Goal: Information Seeking & Learning: Compare options

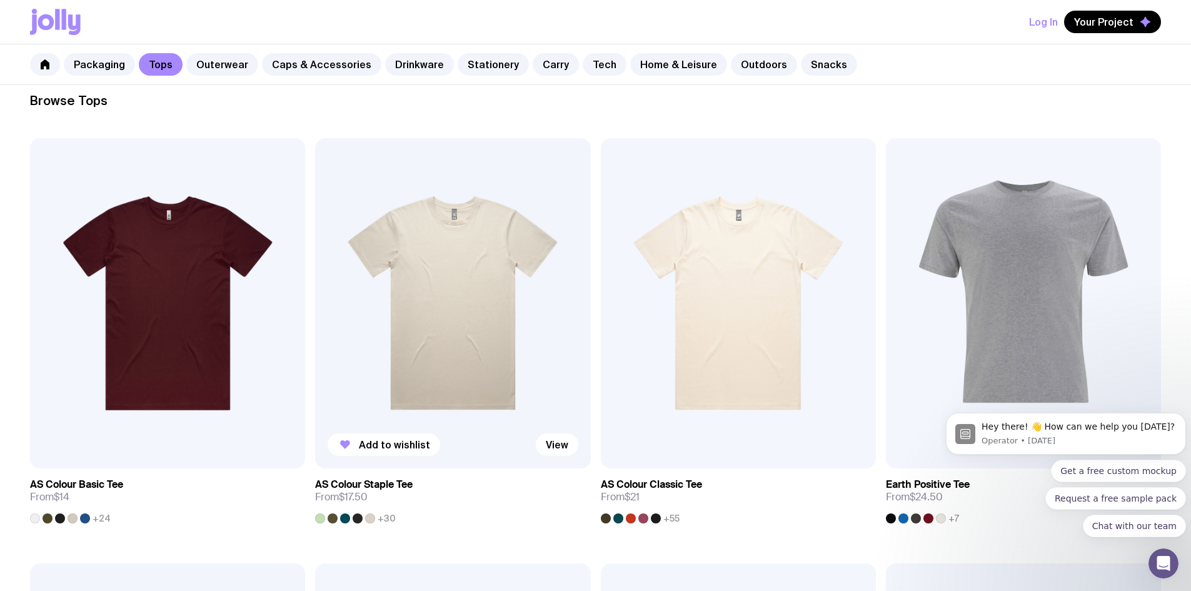
click at [343, 209] on img at bounding box center [452, 303] width 275 height 330
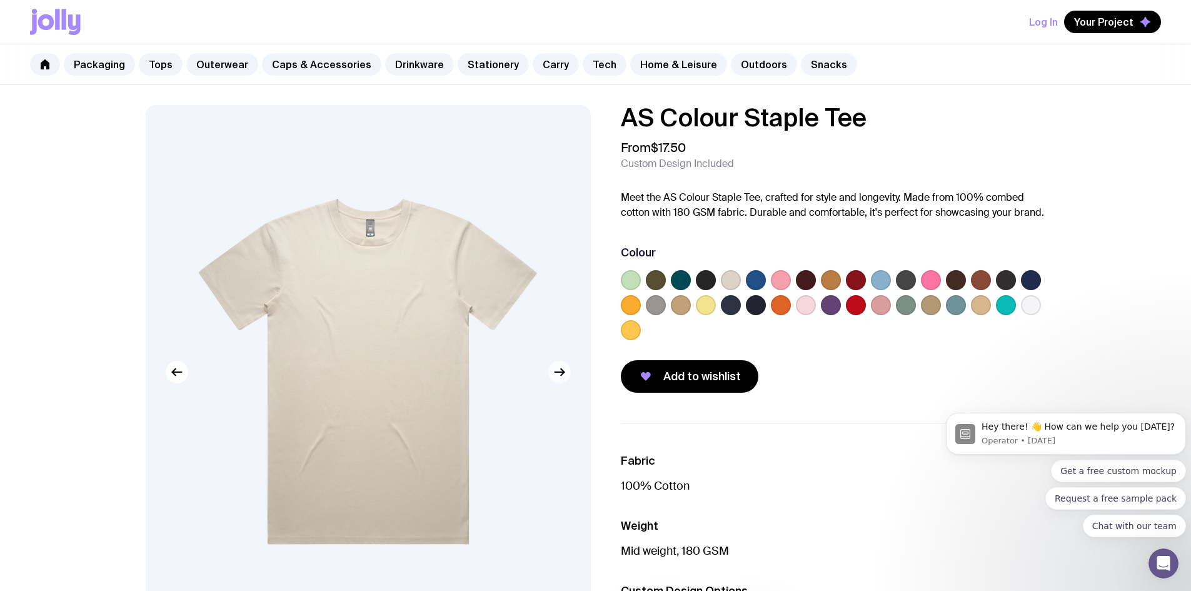
click at [562, 374] on icon "button" at bounding box center [562, 372] width 3 height 7
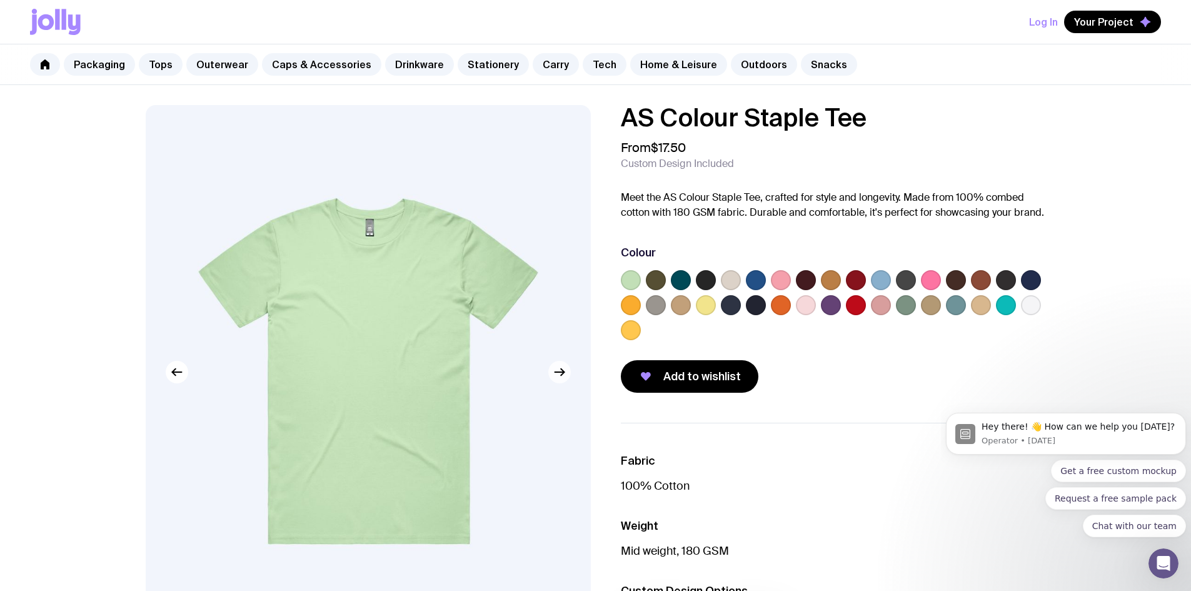
click at [562, 374] on icon "button" at bounding box center [562, 372] width 3 height 7
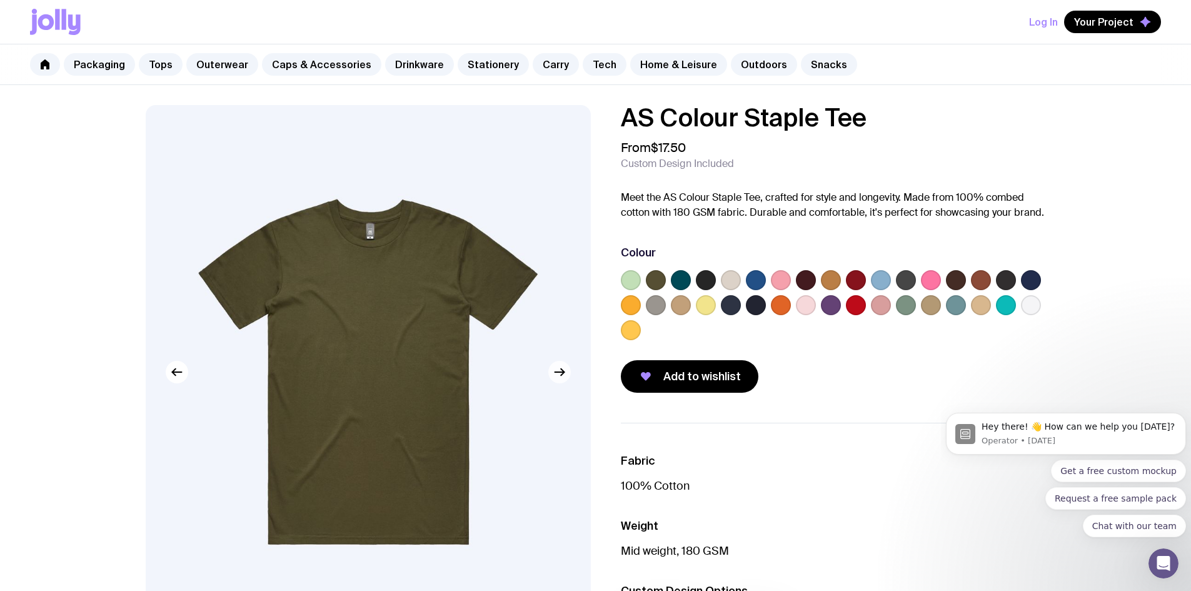
click at [562, 374] on icon "button" at bounding box center [562, 372] width 3 height 7
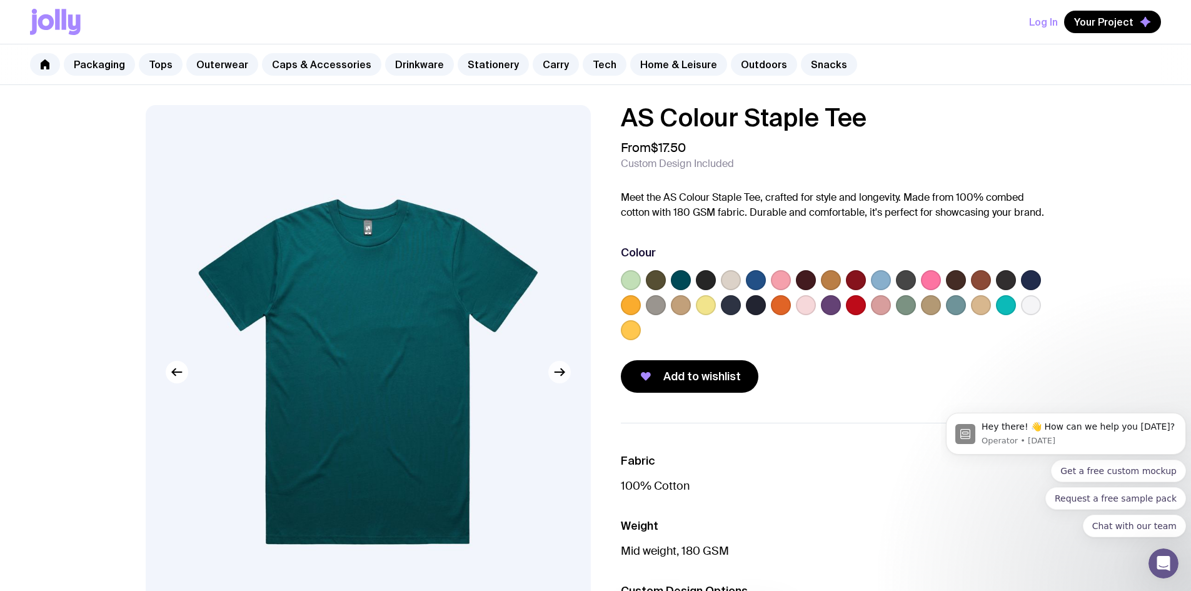
click at [562, 374] on icon "button" at bounding box center [562, 372] width 3 height 7
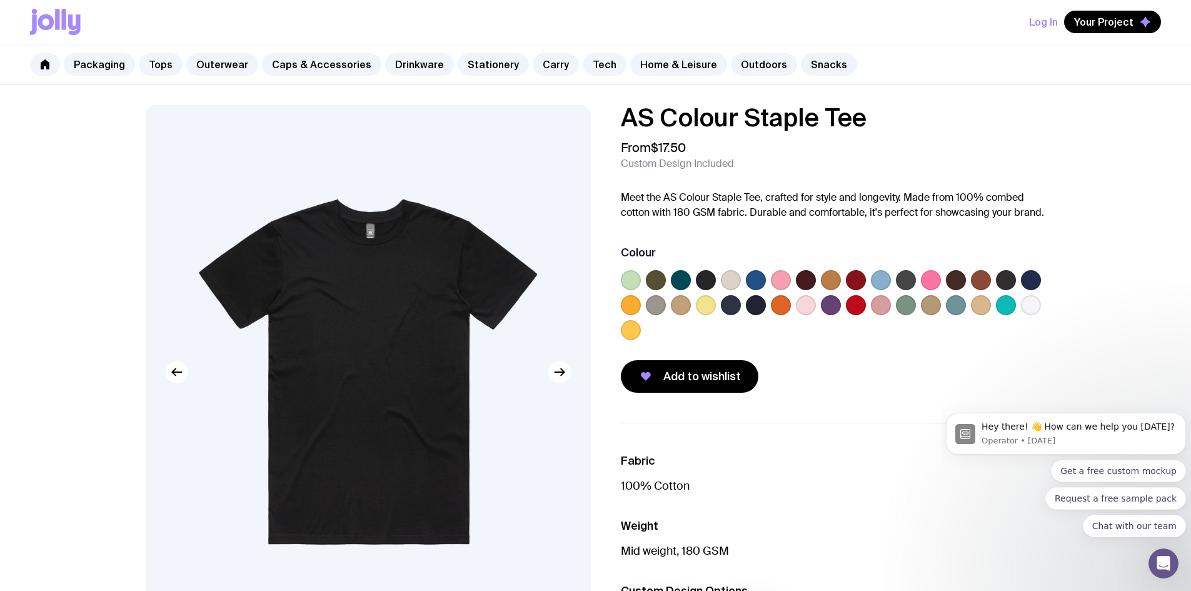
click at [562, 374] on icon "button" at bounding box center [562, 372] width 3 height 7
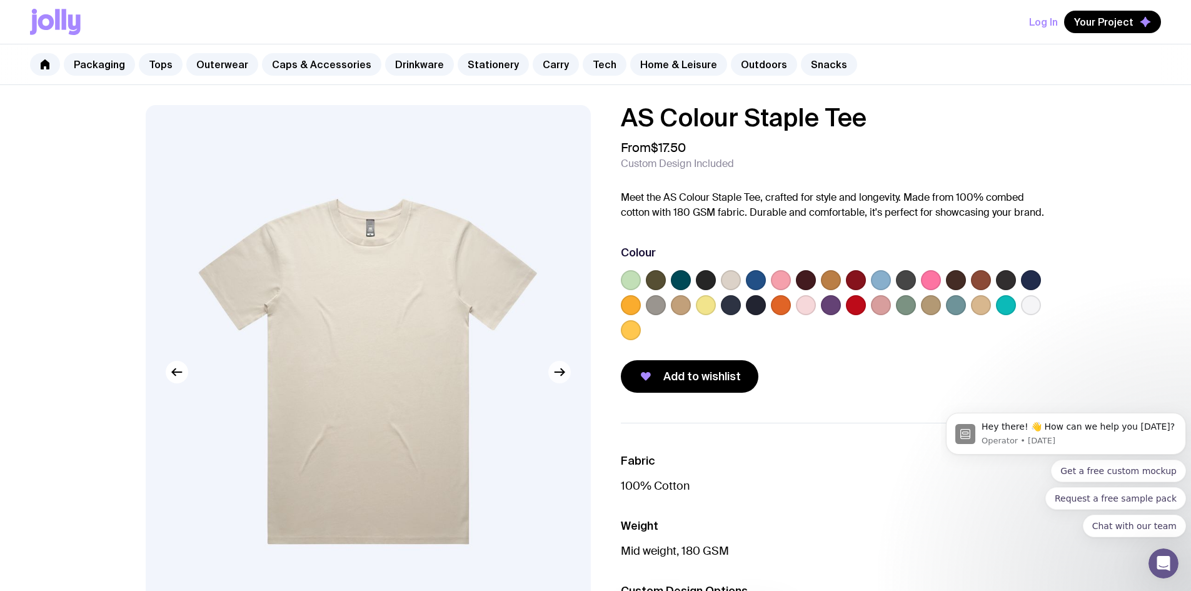
click at [562, 374] on icon "button" at bounding box center [562, 372] width 3 height 7
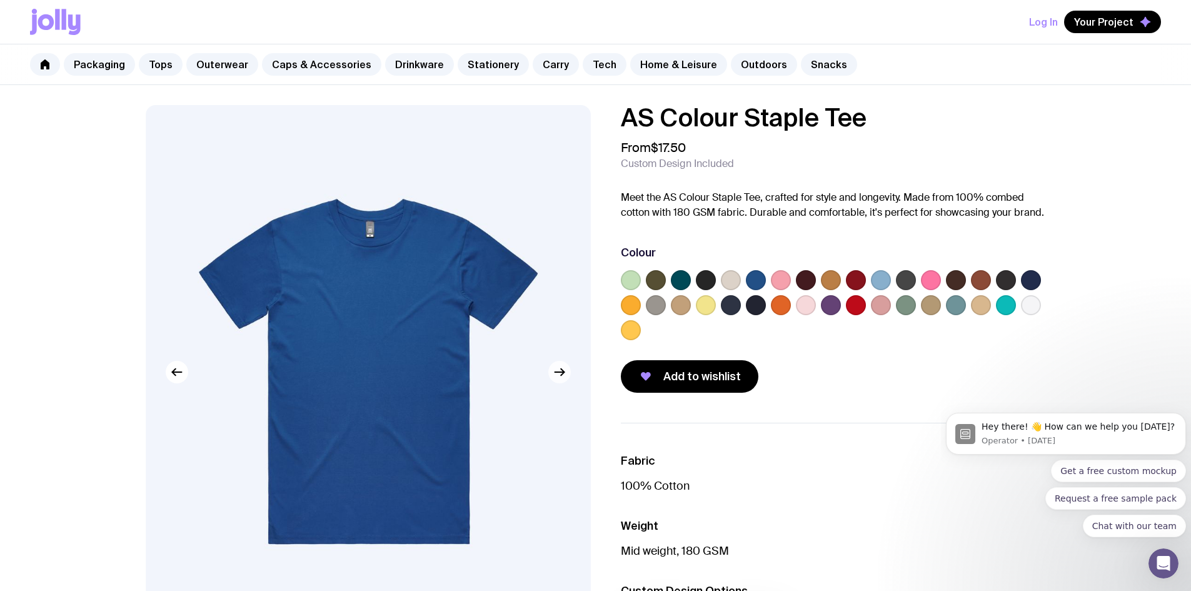
click at [562, 374] on icon "button" at bounding box center [562, 372] width 3 height 7
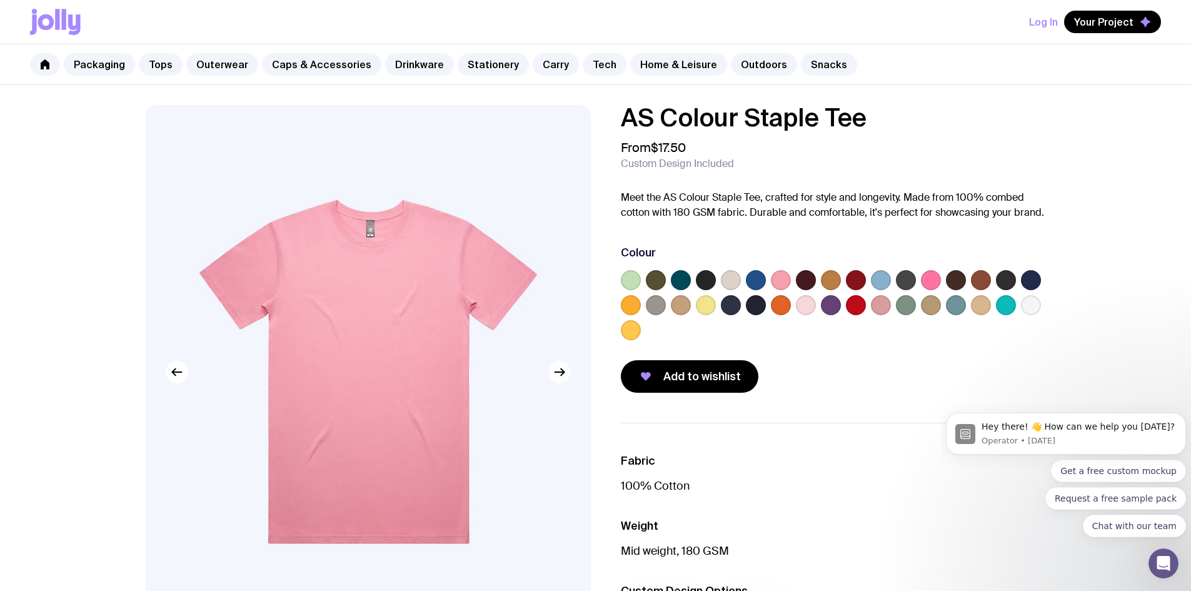
click at [562, 374] on icon "button" at bounding box center [562, 372] width 3 height 7
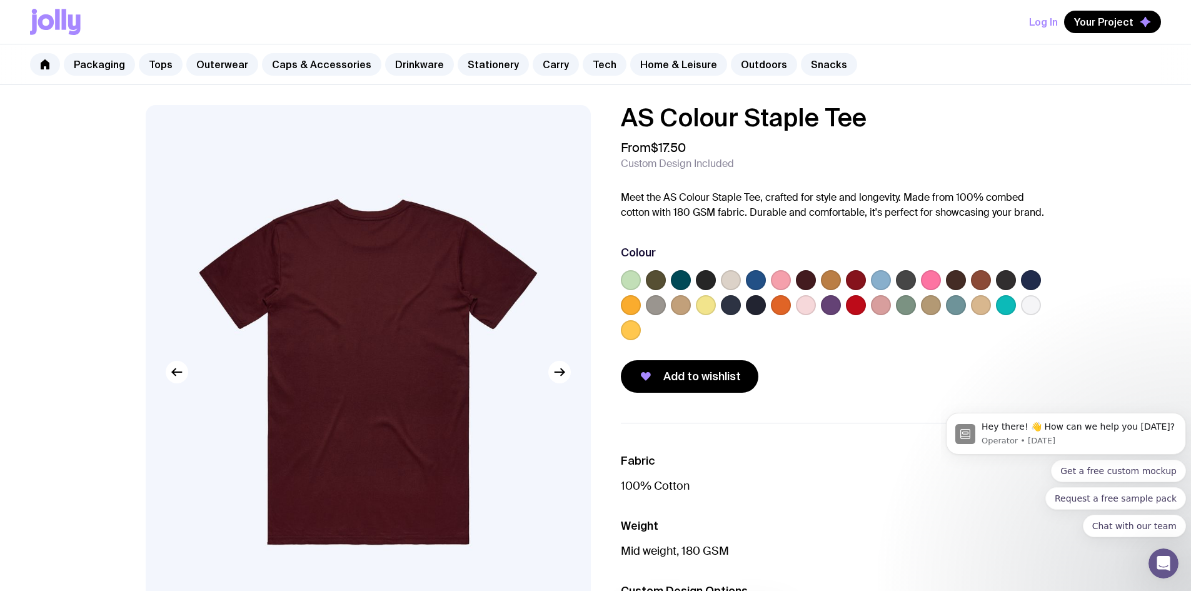
click at [1031, 304] on label at bounding box center [1031, 305] width 20 height 20
click at [0, 0] on input "radio" at bounding box center [0, 0] width 0 height 0
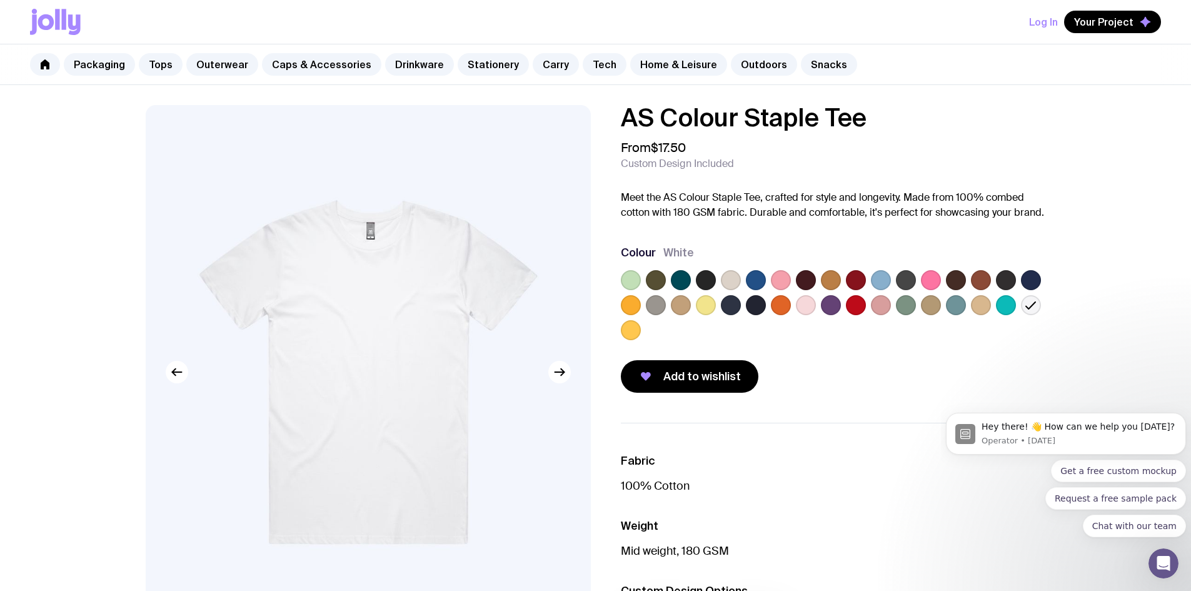
click at [691, 209] on p "Meet the AS Colour Staple Tee, crafted for style and longevity. Made from 100% …" at bounding box center [833, 205] width 425 height 30
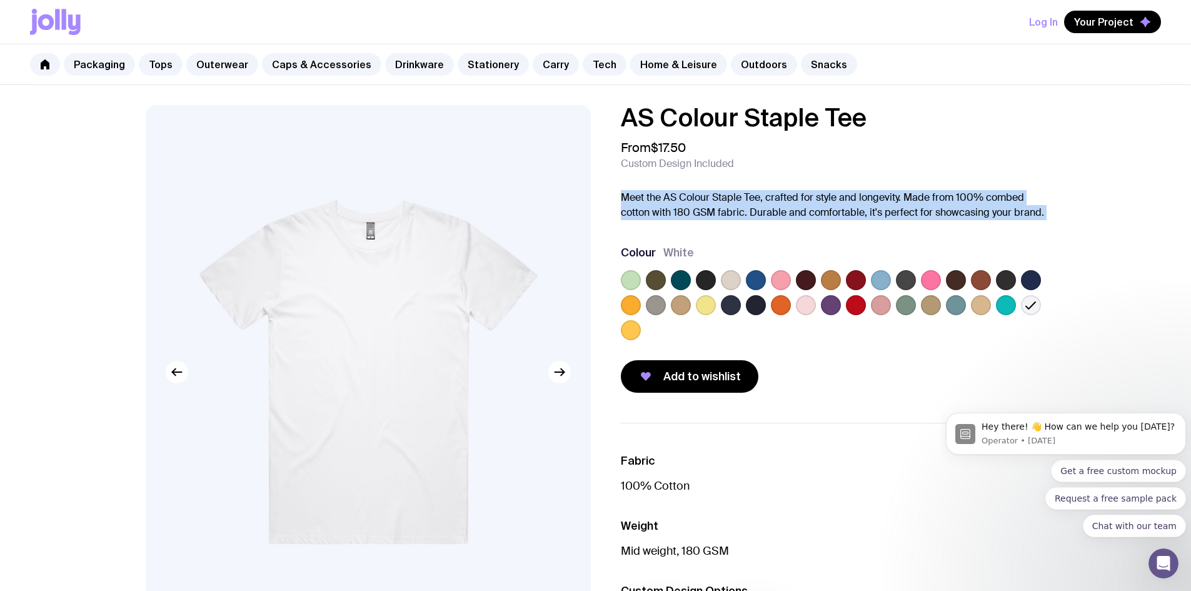
click at [691, 209] on p "Meet the AS Colour Staple Tee, crafted for style and longevity. Made from 100% …" at bounding box center [833, 205] width 425 height 30
click at [692, 214] on p "Meet the AS Colour Staple Tee, crafted for style and longevity. Made from 100% …" at bounding box center [833, 205] width 425 height 30
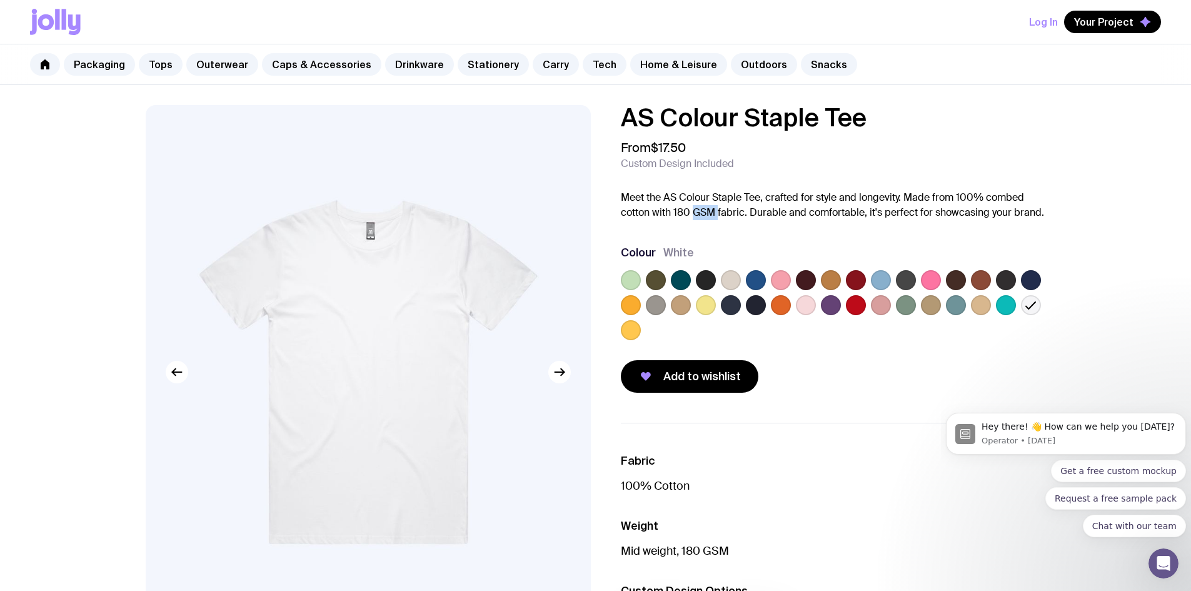
click at [692, 214] on p "Meet the AS Colour Staple Tee, crafted for style and longevity. Made from 100% …" at bounding box center [833, 205] width 425 height 30
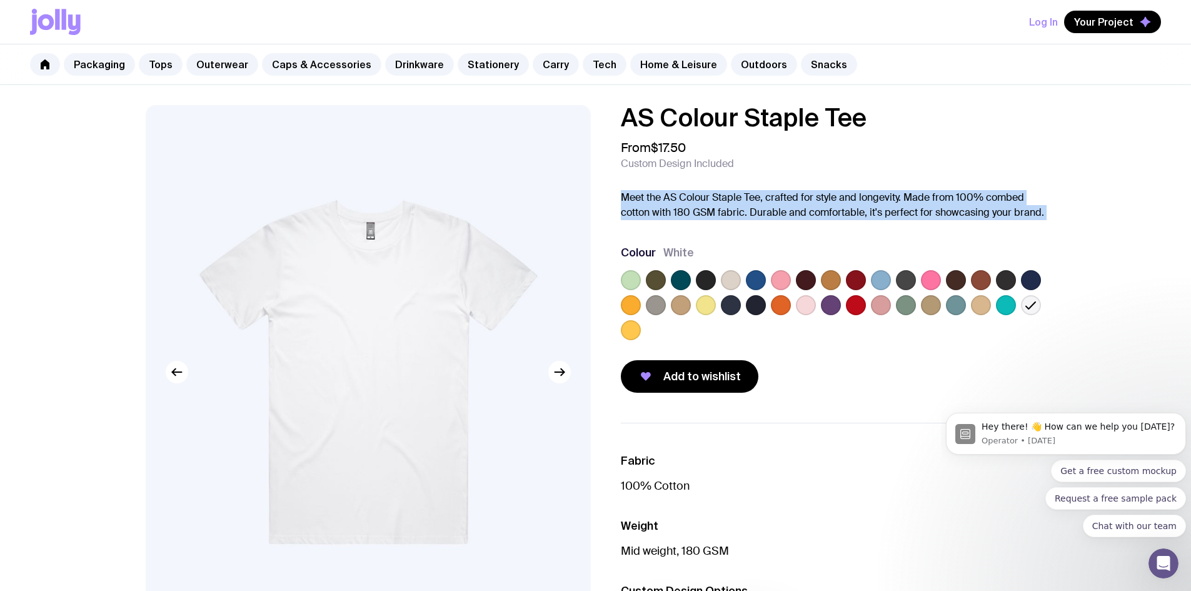
click at [692, 214] on p "Meet the AS Colour Staple Tee, crafted for style and longevity. Made from 100% …" at bounding box center [833, 205] width 425 height 30
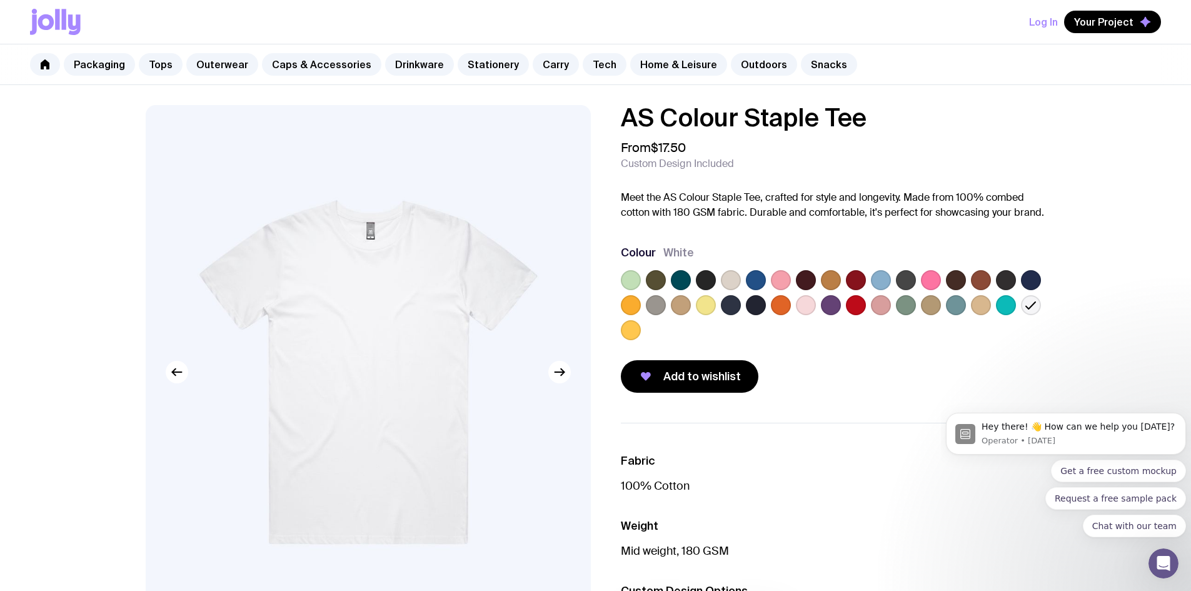
click at [695, 227] on div "AS Colour Staple Tee From $17.50 Custom Design Included Meet the AS Colour Stap…" at bounding box center [833, 248] width 425 height 287
click at [221, 69] on link "Outerwear" at bounding box center [222, 64] width 72 height 22
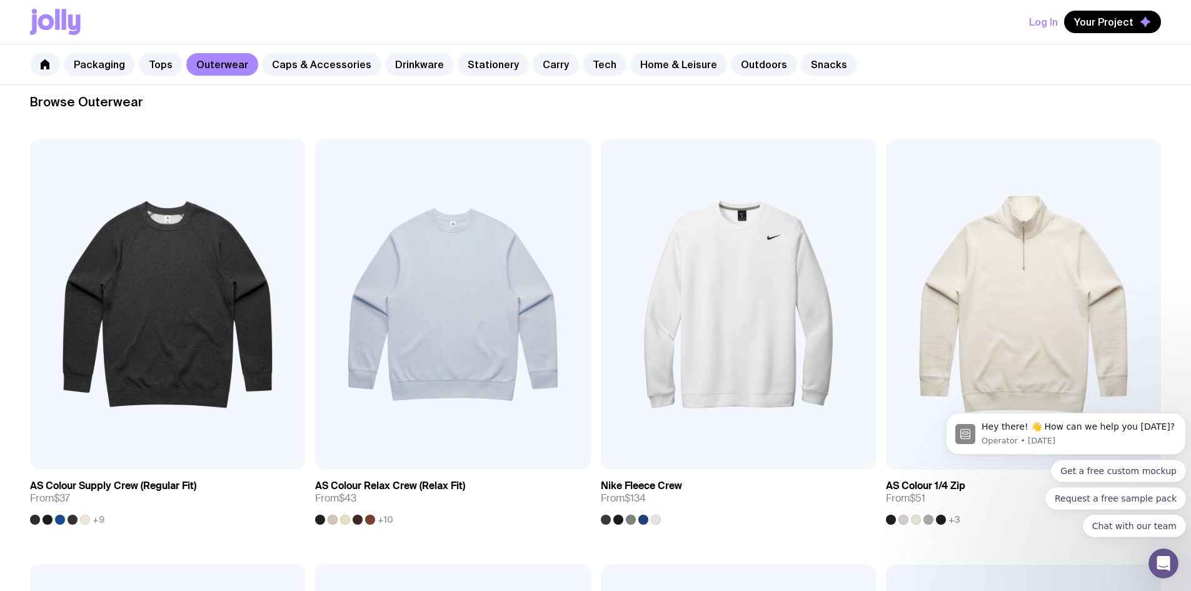
scroll to position [187, 0]
click at [886, 253] on img at bounding box center [1023, 303] width 275 height 330
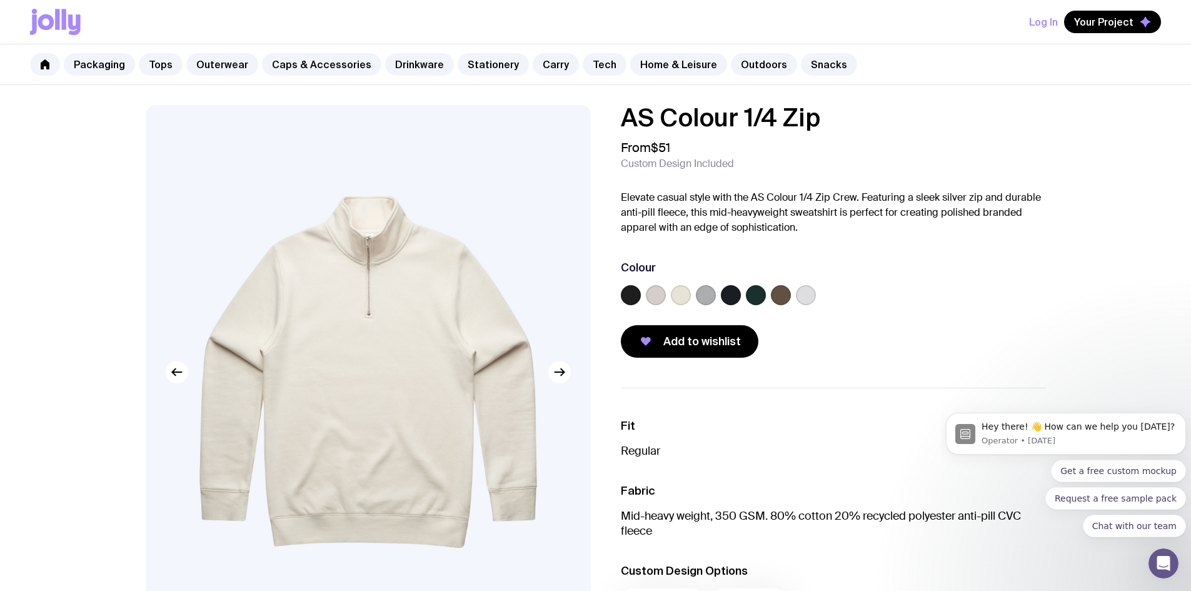
click at [762, 301] on label at bounding box center [756, 295] width 20 height 20
click at [0, 0] on input "radio" at bounding box center [0, 0] width 0 height 0
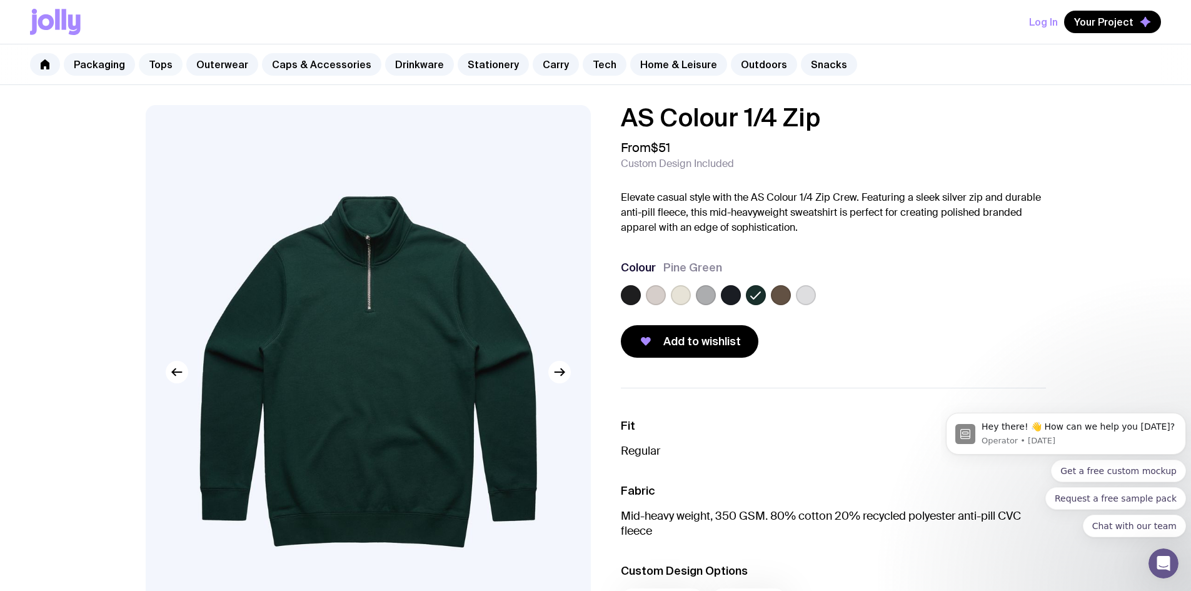
click at [162, 70] on link "Tops" at bounding box center [161, 64] width 44 height 22
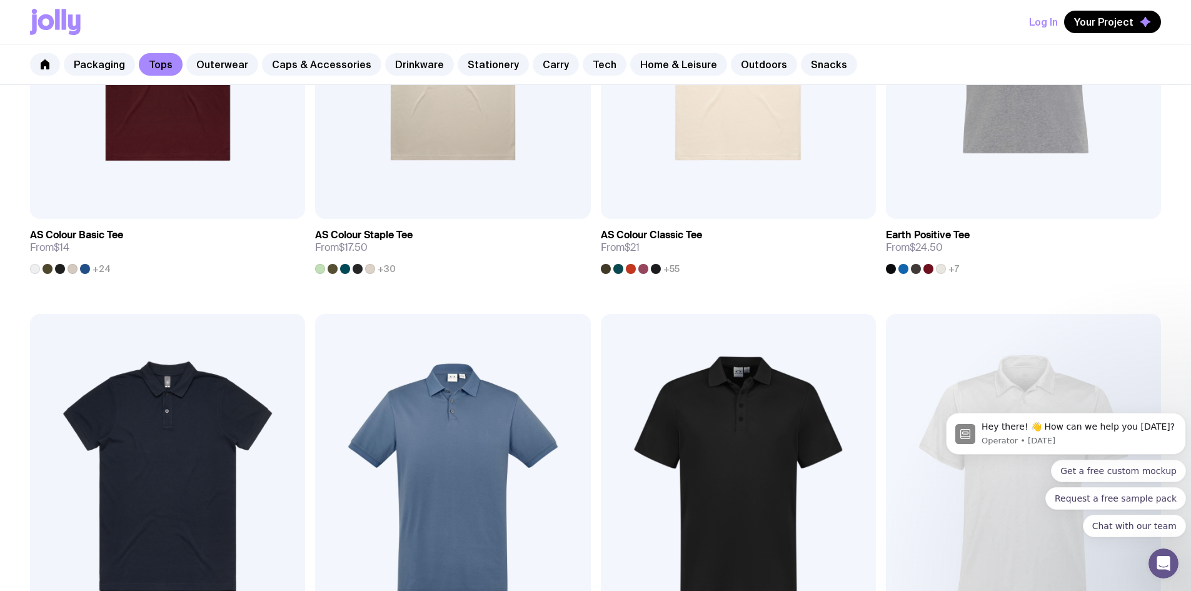
scroll to position [437, 0]
click at [601, 319] on img at bounding box center [738, 478] width 275 height 330
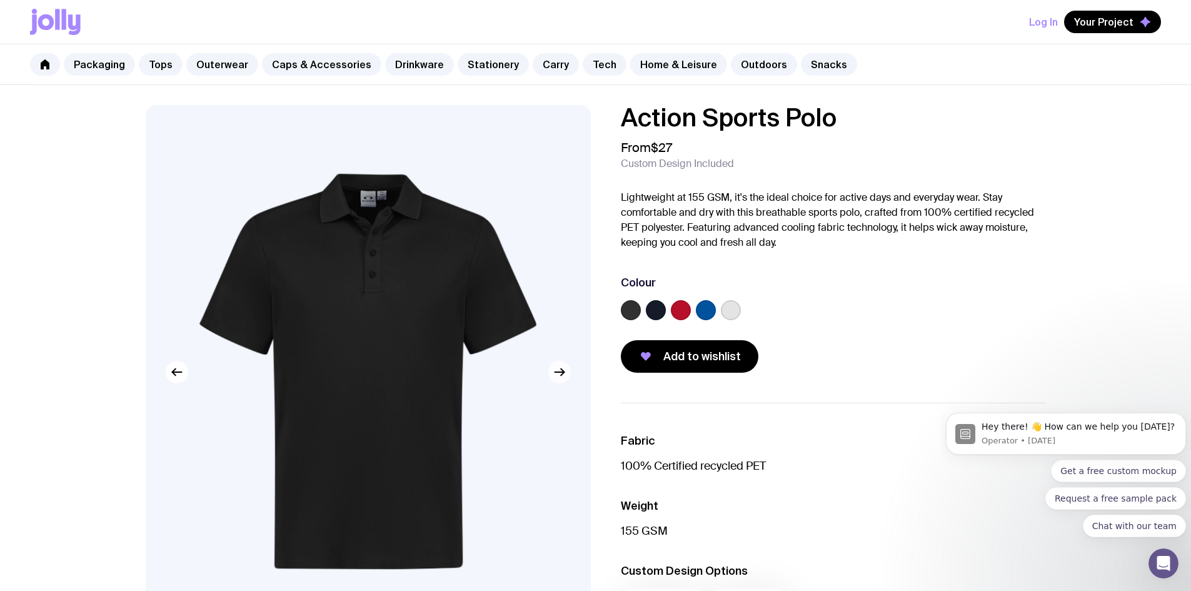
click at [565, 380] on button "button" at bounding box center [559, 372] width 22 height 22
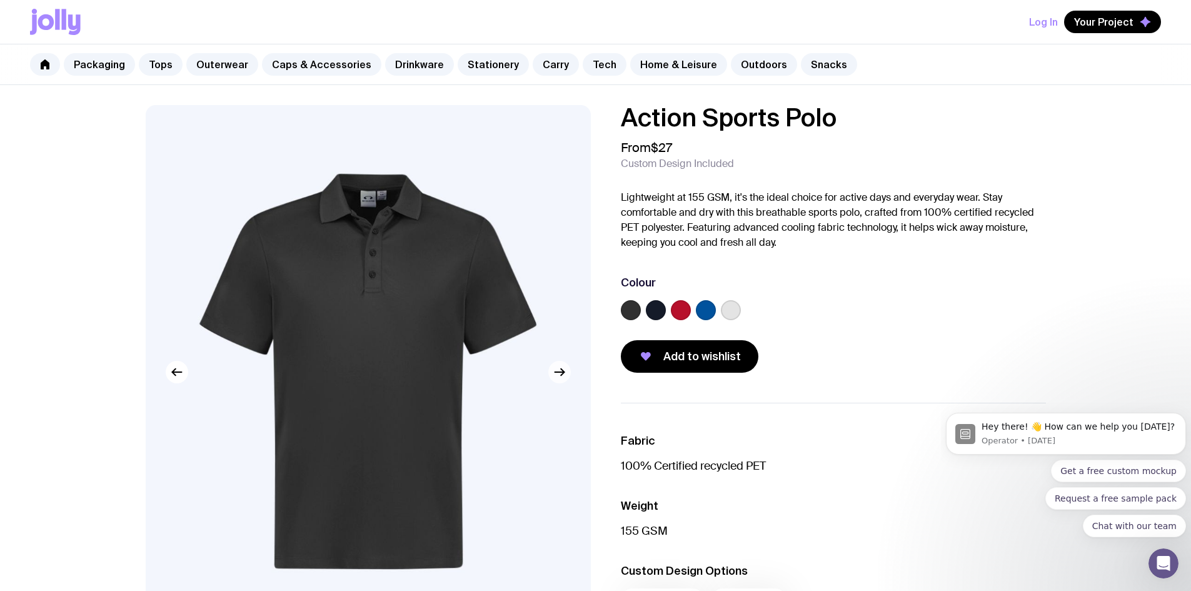
click at [565, 380] on button "button" at bounding box center [559, 372] width 22 height 22
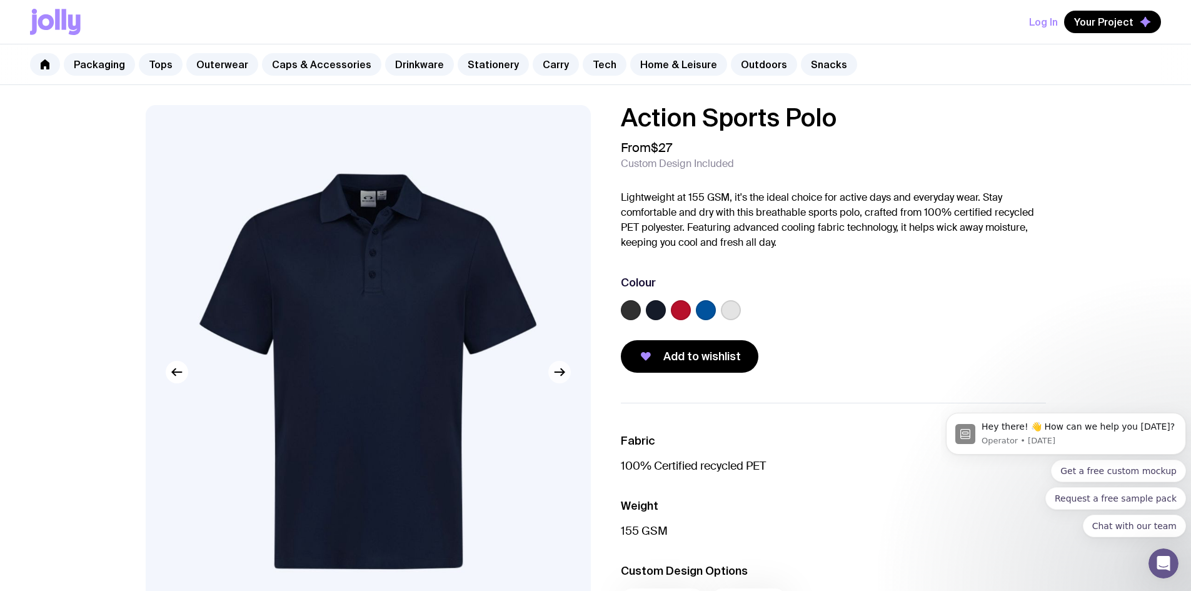
click at [565, 379] on icon "button" at bounding box center [559, 371] width 15 height 15
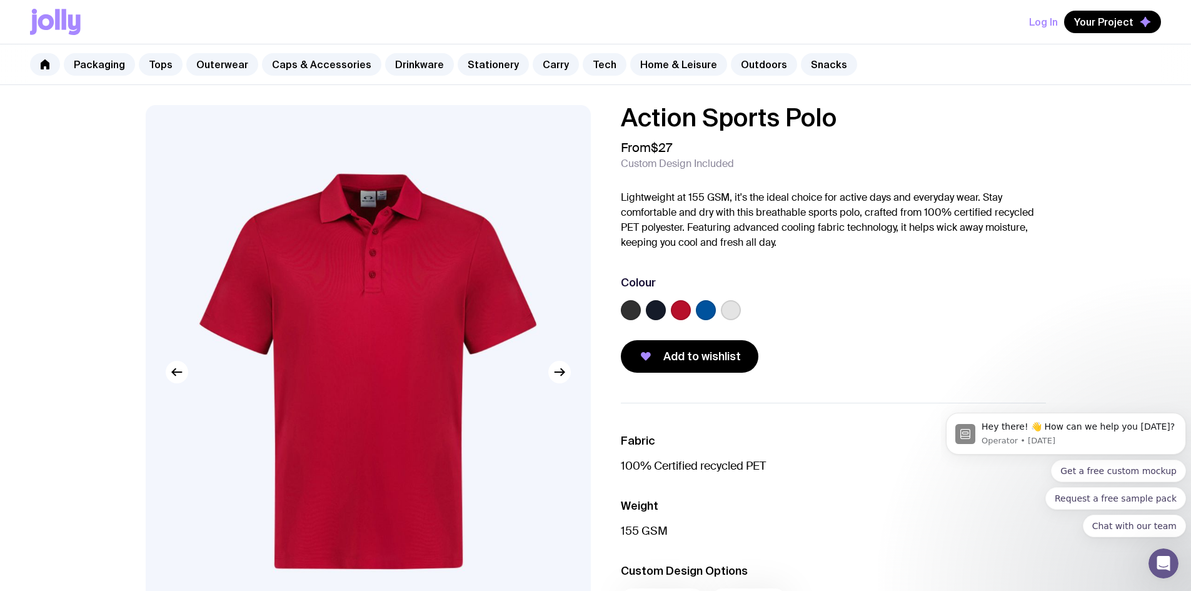
click at [343, 169] on img at bounding box center [368, 372] width 445 height 534
click at [358, 194] on img at bounding box center [368, 372] width 445 height 534
click at [560, 370] on icon "button" at bounding box center [559, 371] width 15 height 15
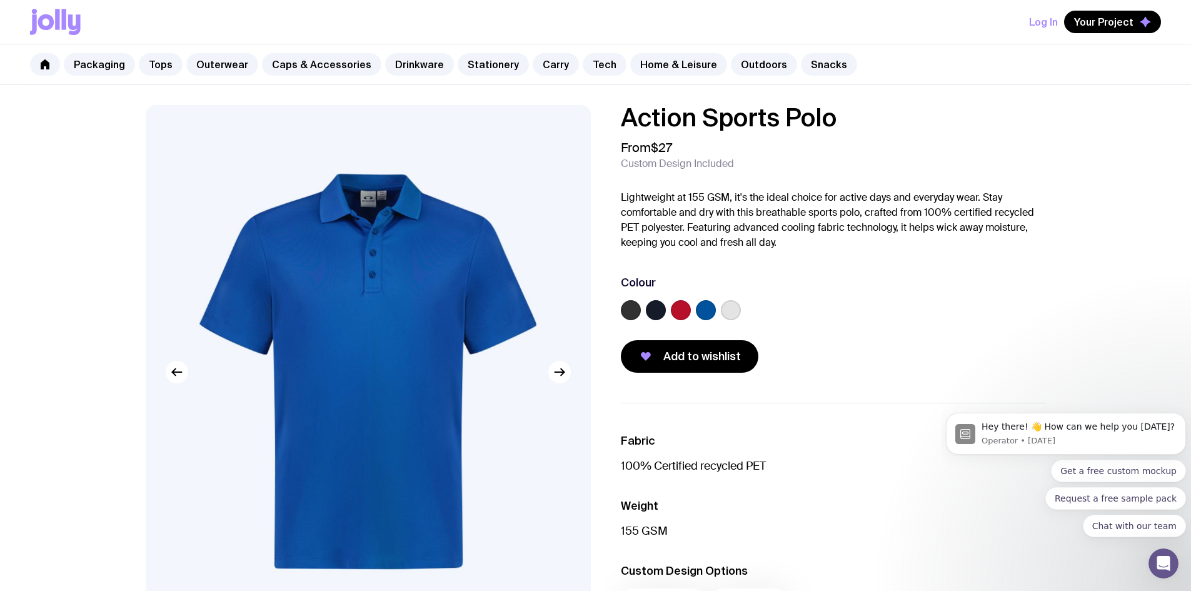
click at [631, 309] on label at bounding box center [631, 310] width 20 height 20
click at [0, 0] on input "radio" at bounding box center [0, 0] width 0 height 0
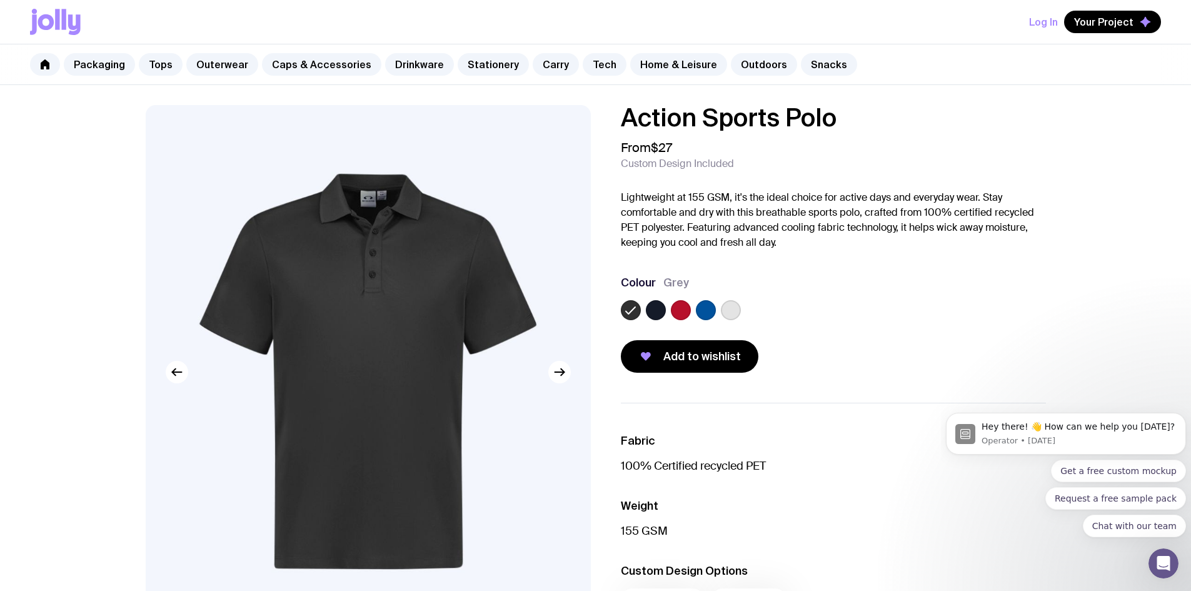
click at [707, 111] on h1 "Action Sports Polo" at bounding box center [833, 117] width 425 height 25
click at [162, 69] on link "Tops" at bounding box center [161, 64] width 44 height 22
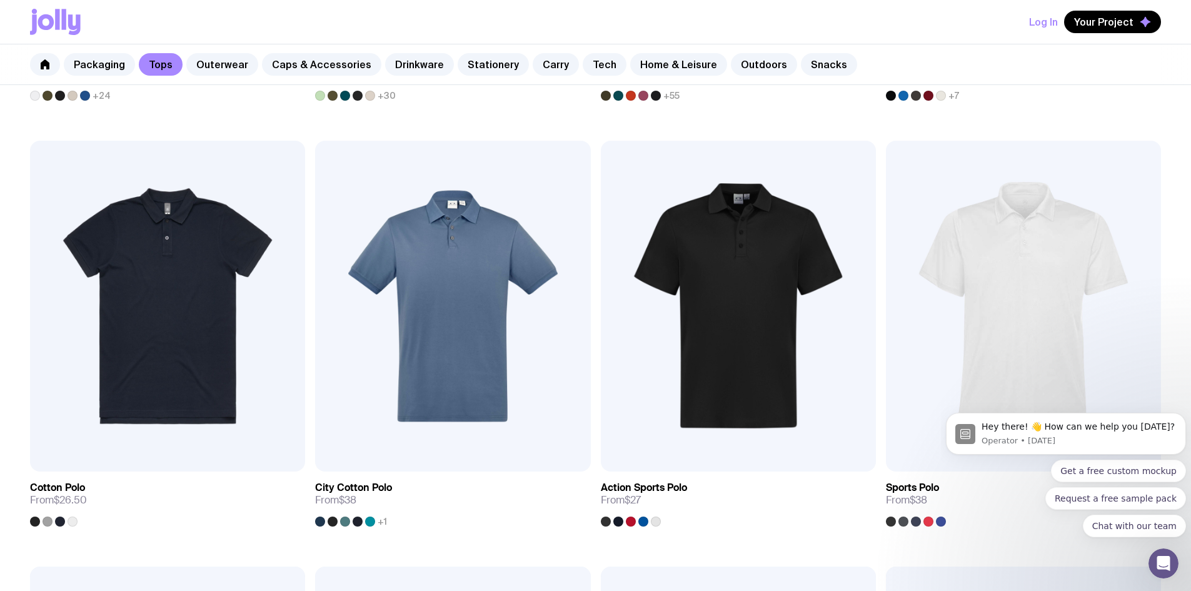
scroll to position [500, 0]
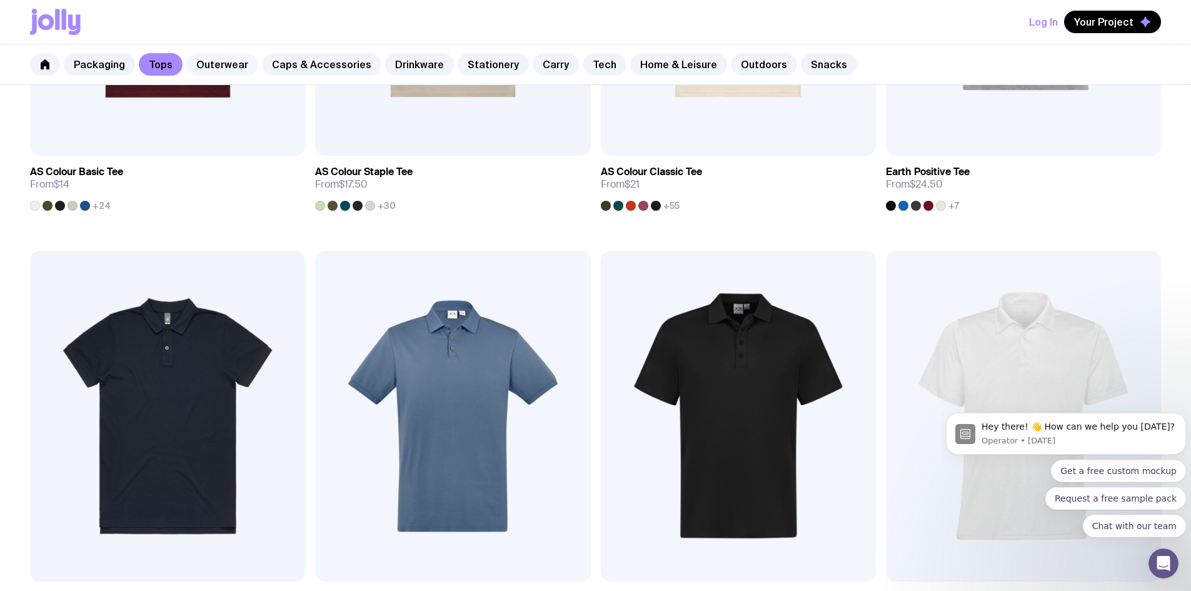
click at [237, 62] on link "Outerwear" at bounding box center [222, 64] width 72 height 22
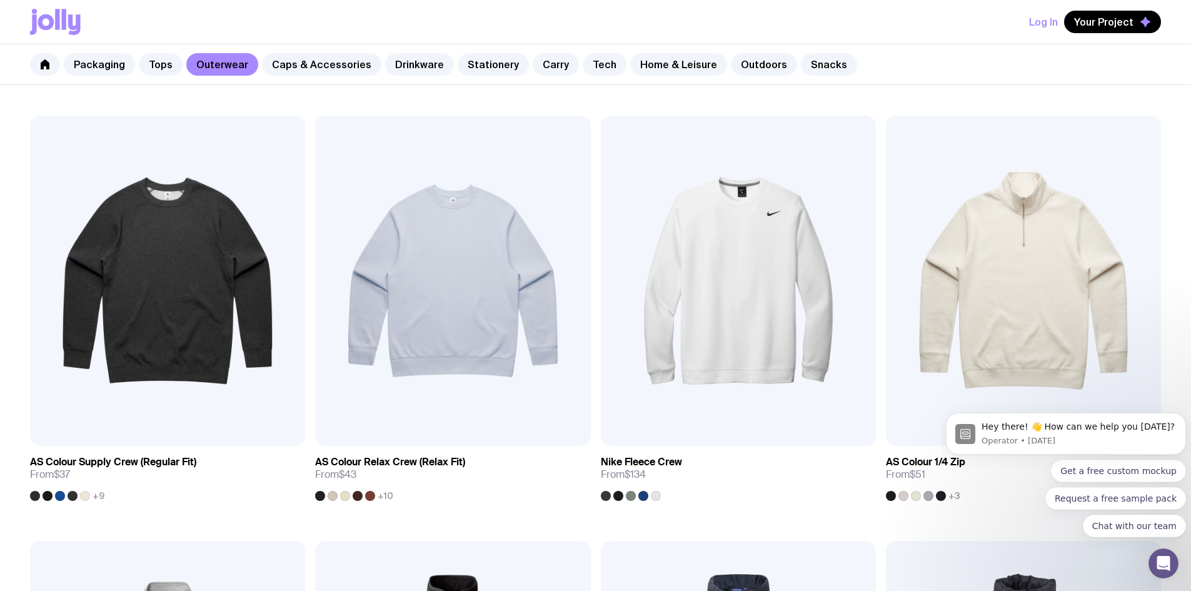
scroll to position [187, 0]
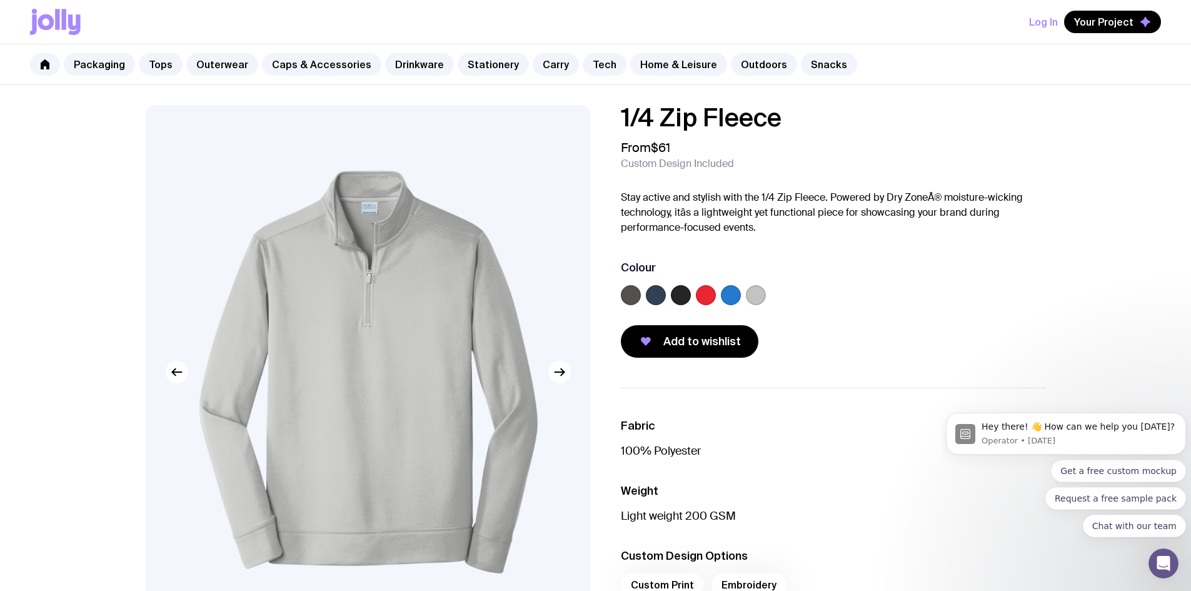
click at [658, 296] on label at bounding box center [656, 295] width 20 height 20
click at [0, 0] on input "radio" at bounding box center [0, 0] width 0 height 0
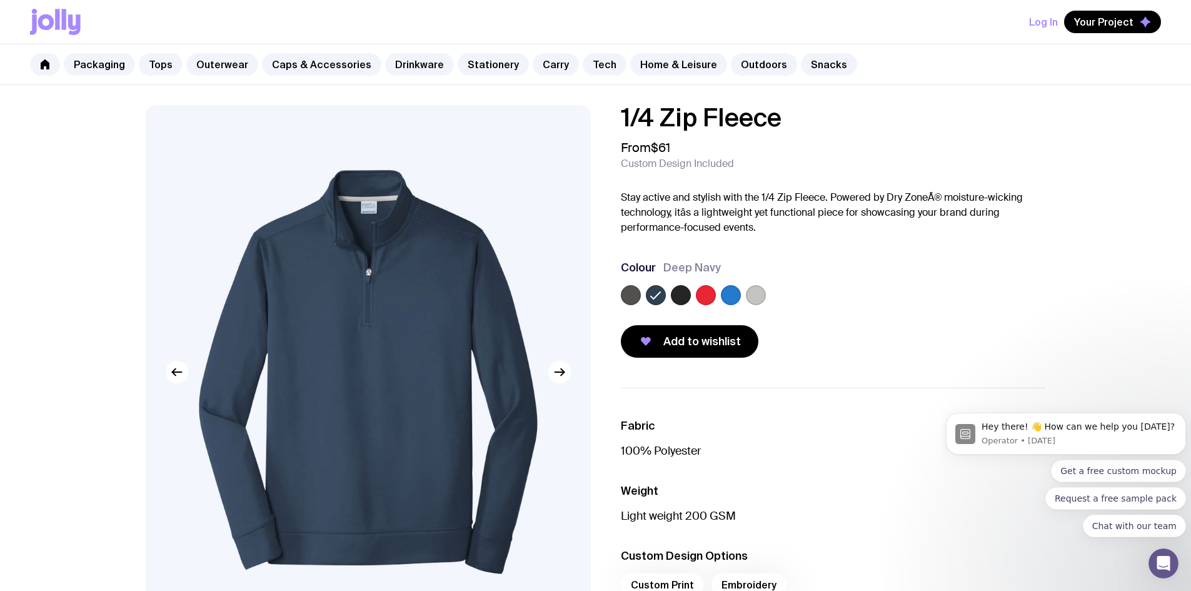
click at [749, 287] on label at bounding box center [756, 295] width 20 height 20
click at [0, 0] on input "radio" at bounding box center [0, 0] width 0 height 0
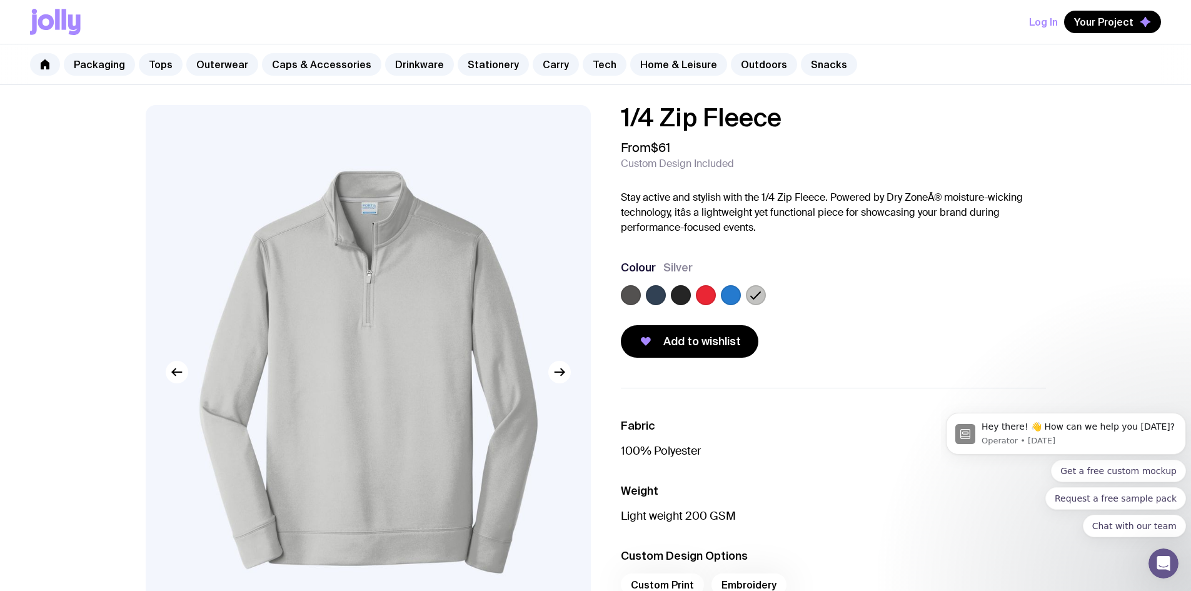
click at [734, 297] on label at bounding box center [731, 295] width 20 height 20
click at [0, 0] on input "radio" at bounding box center [0, 0] width 0 height 0
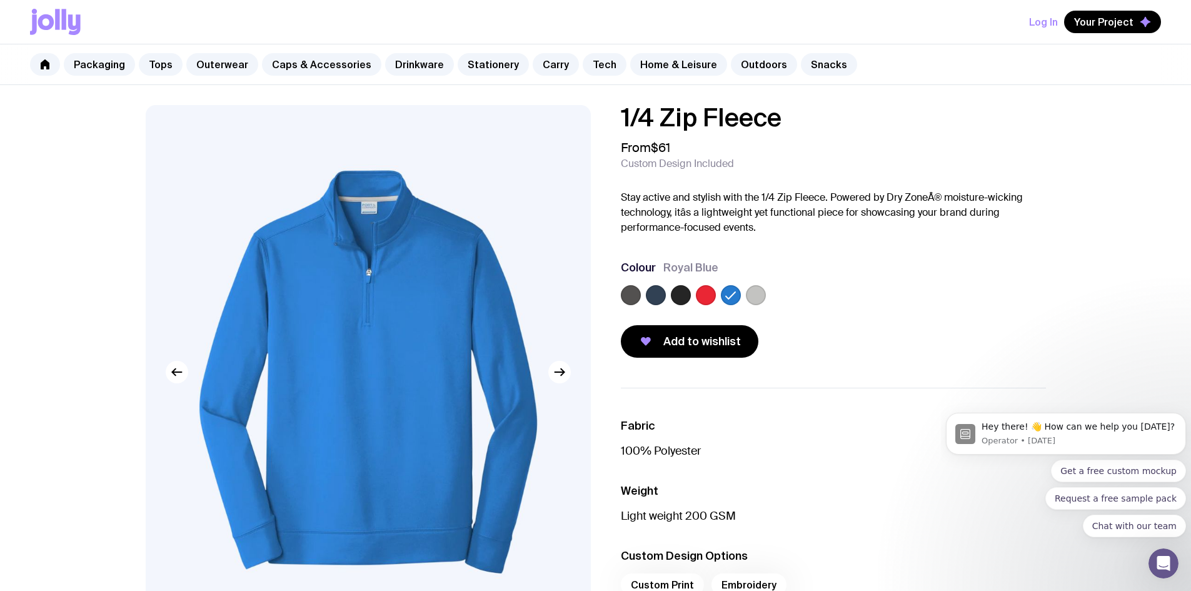
click at [711, 299] on label at bounding box center [706, 295] width 20 height 20
click at [0, 0] on input "radio" at bounding box center [0, 0] width 0 height 0
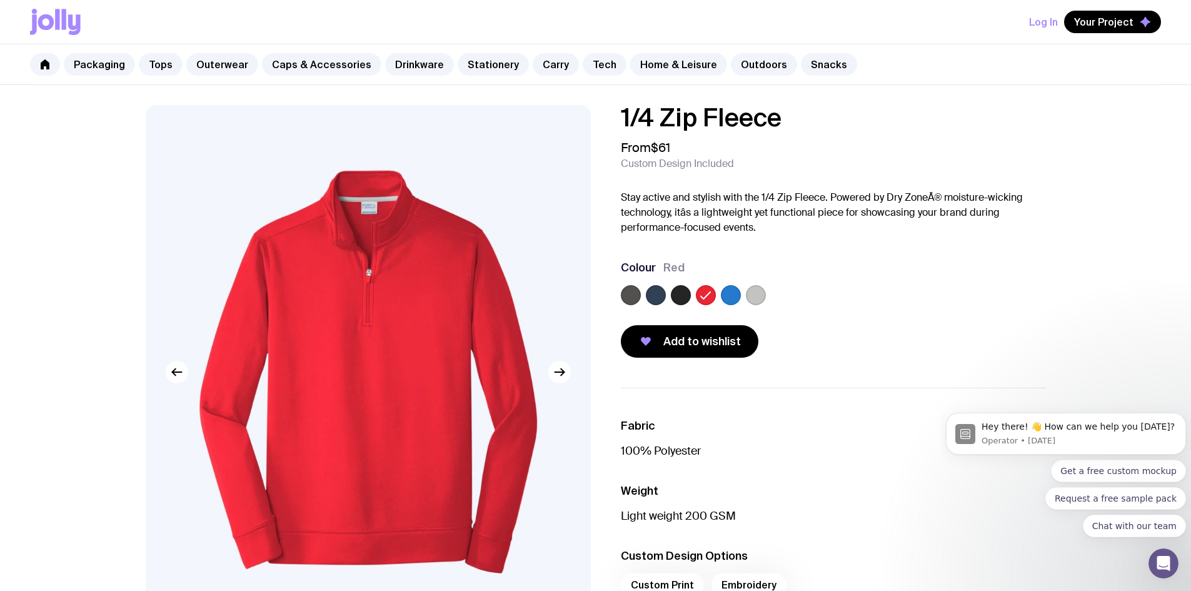
click at [674, 299] on label at bounding box center [681, 295] width 20 height 20
click at [0, 0] on input "radio" at bounding box center [0, 0] width 0 height 0
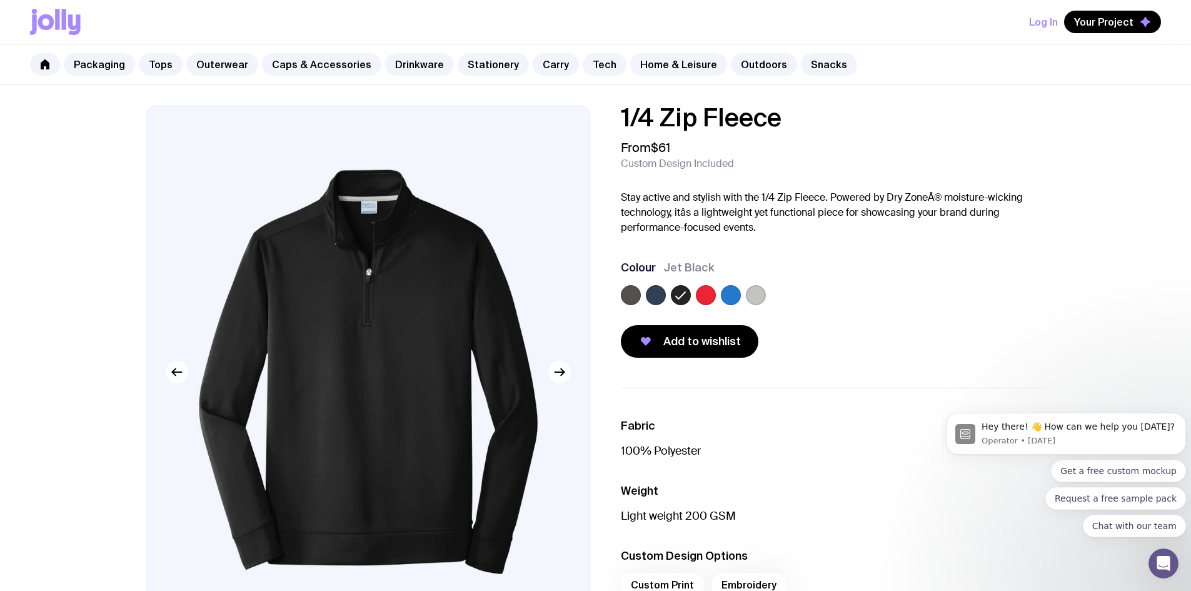
click at [654, 299] on label at bounding box center [656, 295] width 20 height 20
click at [0, 0] on input "radio" at bounding box center [0, 0] width 0 height 0
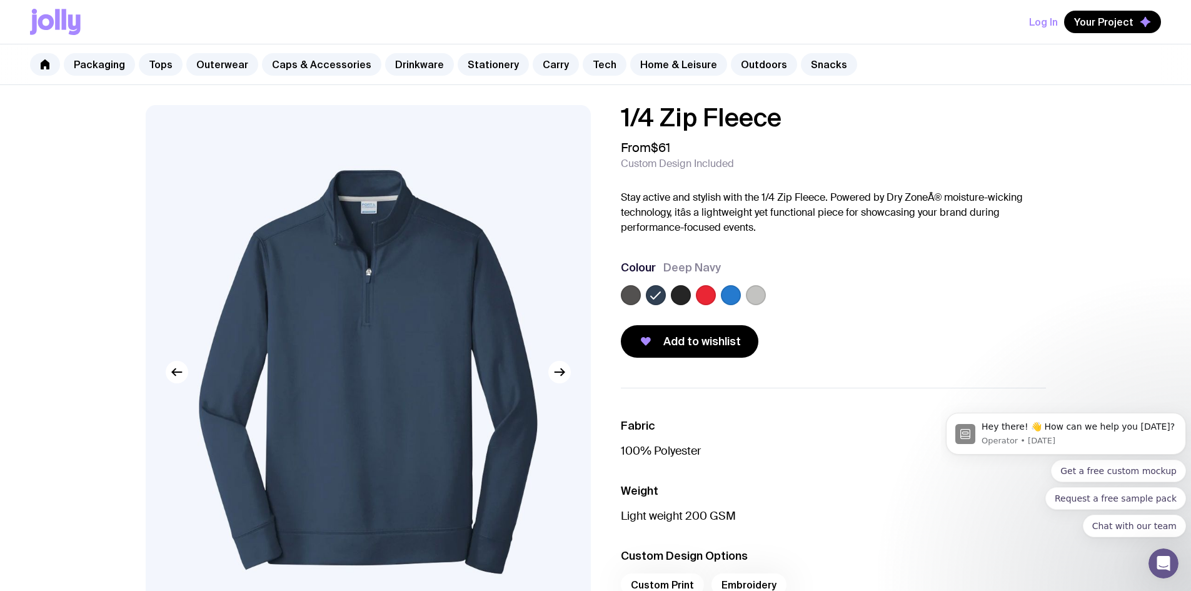
click at [646, 289] on div at bounding box center [656, 295] width 20 height 20
click at [631, 291] on label at bounding box center [631, 295] width 20 height 20
click at [0, 0] on input "radio" at bounding box center [0, 0] width 0 height 0
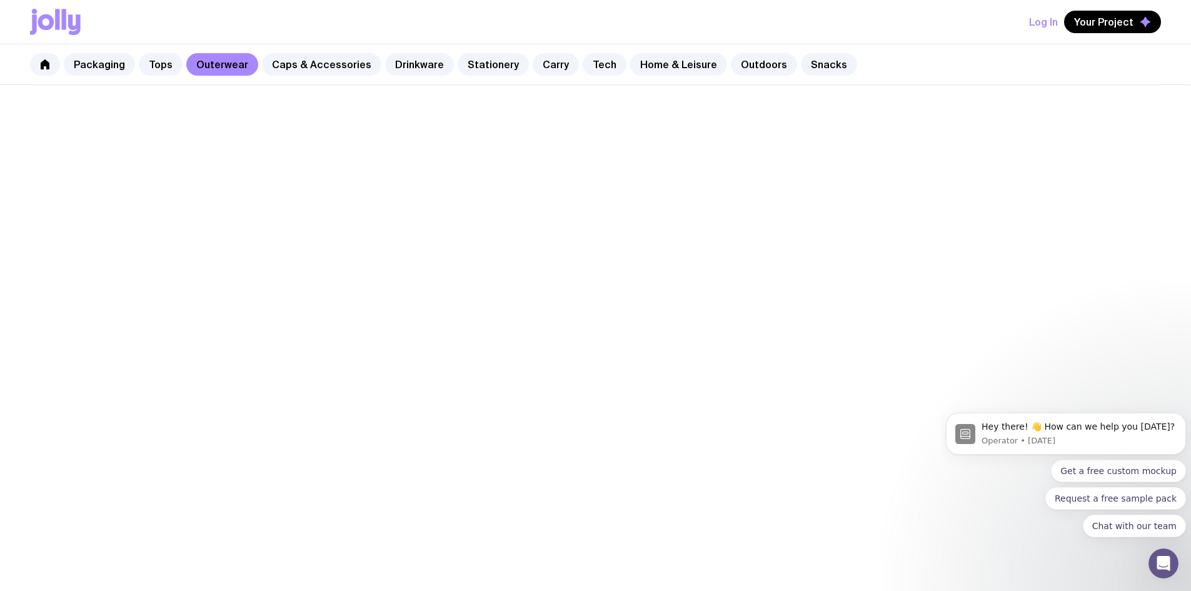
scroll to position [187, 0]
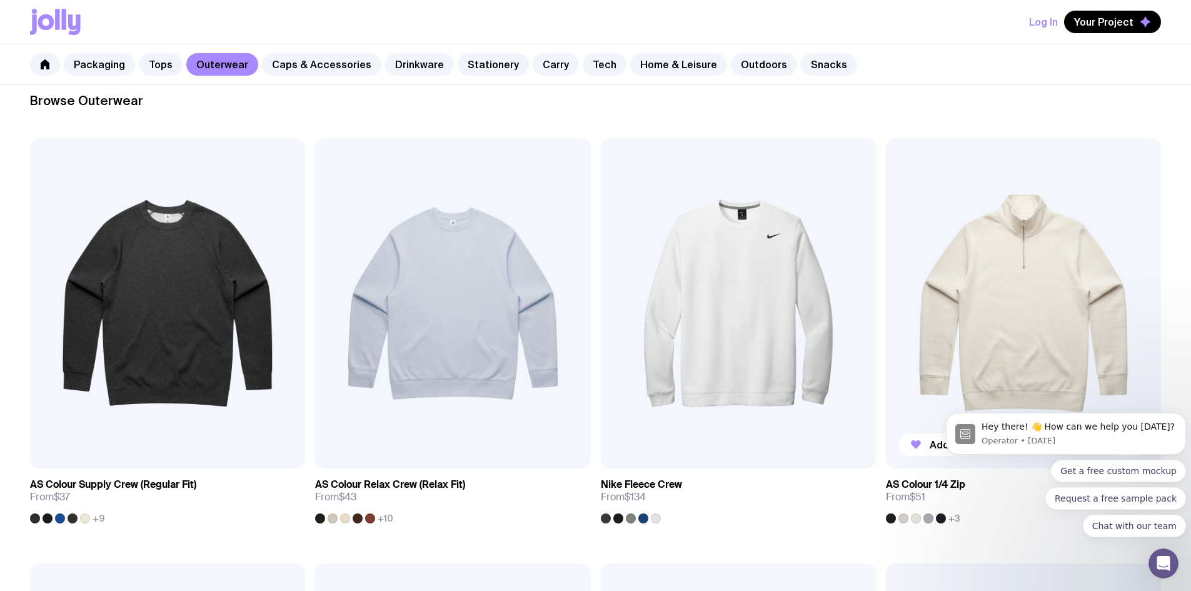
click at [886, 249] on img at bounding box center [1023, 303] width 275 height 330
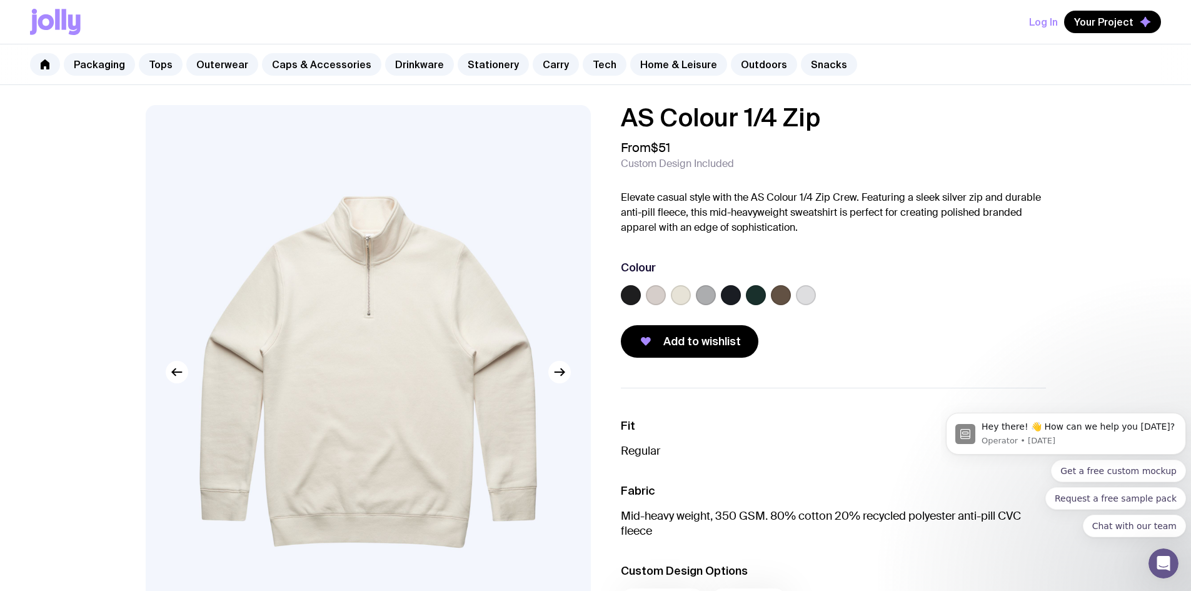
click at [659, 296] on label at bounding box center [656, 295] width 20 height 20
click at [0, 0] on input "radio" at bounding box center [0, 0] width 0 height 0
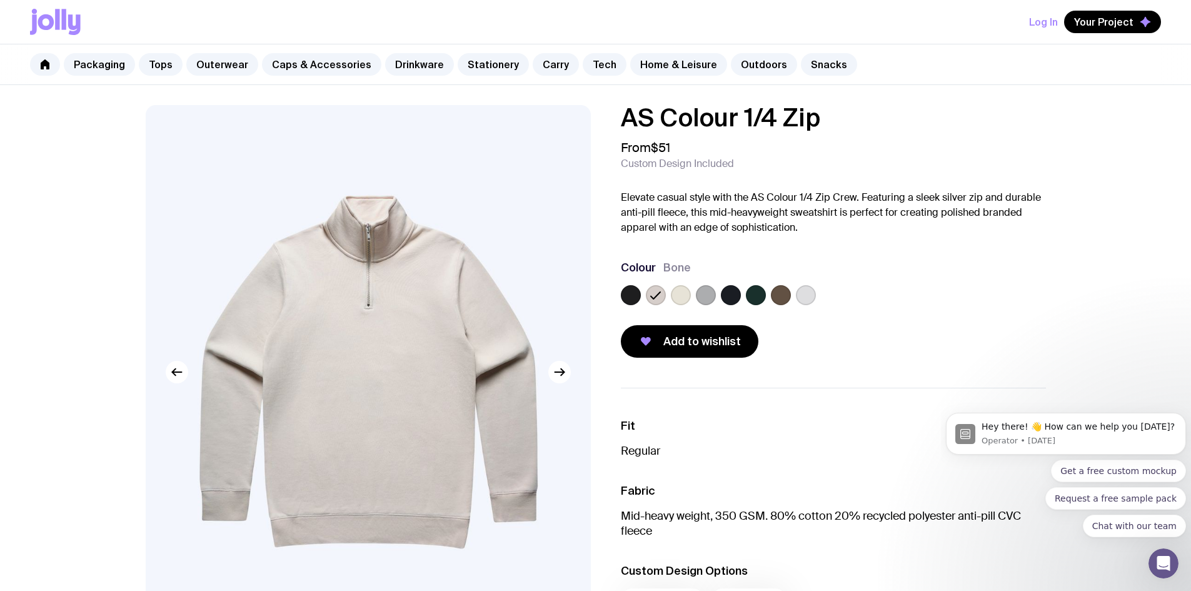
click at [682, 292] on label at bounding box center [681, 295] width 20 height 20
click at [0, 0] on input "radio" at bounding box center [0, 0] width 0 height 0
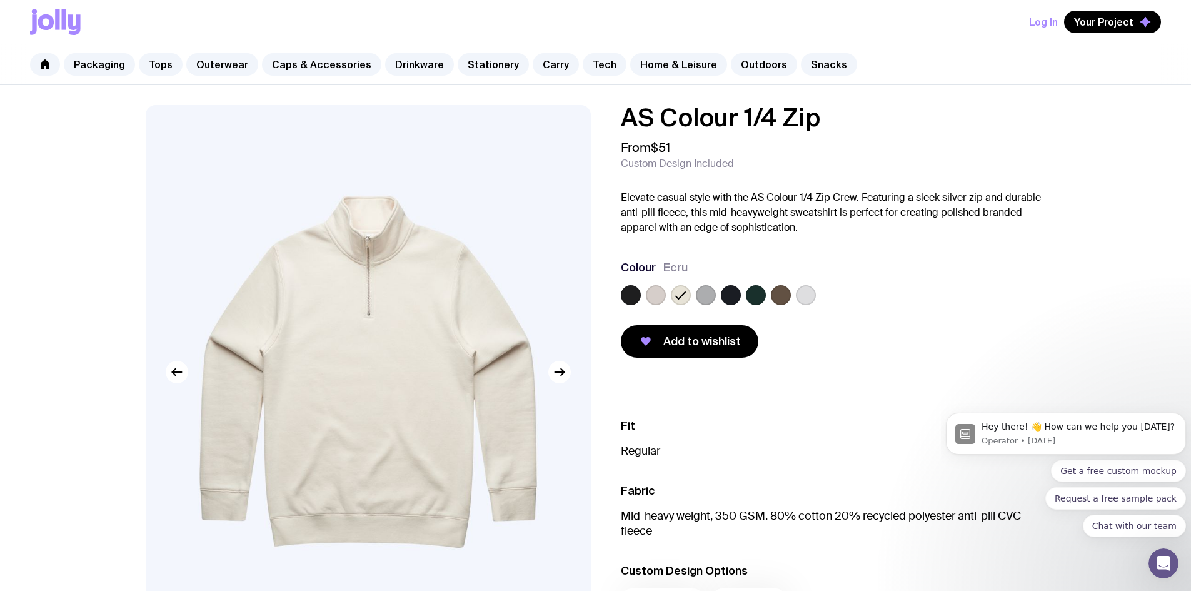
click at [715, 293] on label at bounding box center [706, 295] width 20 height 20
click at [0, 0] on input "radio" at bounding box center [0, 0] width 0 height 0
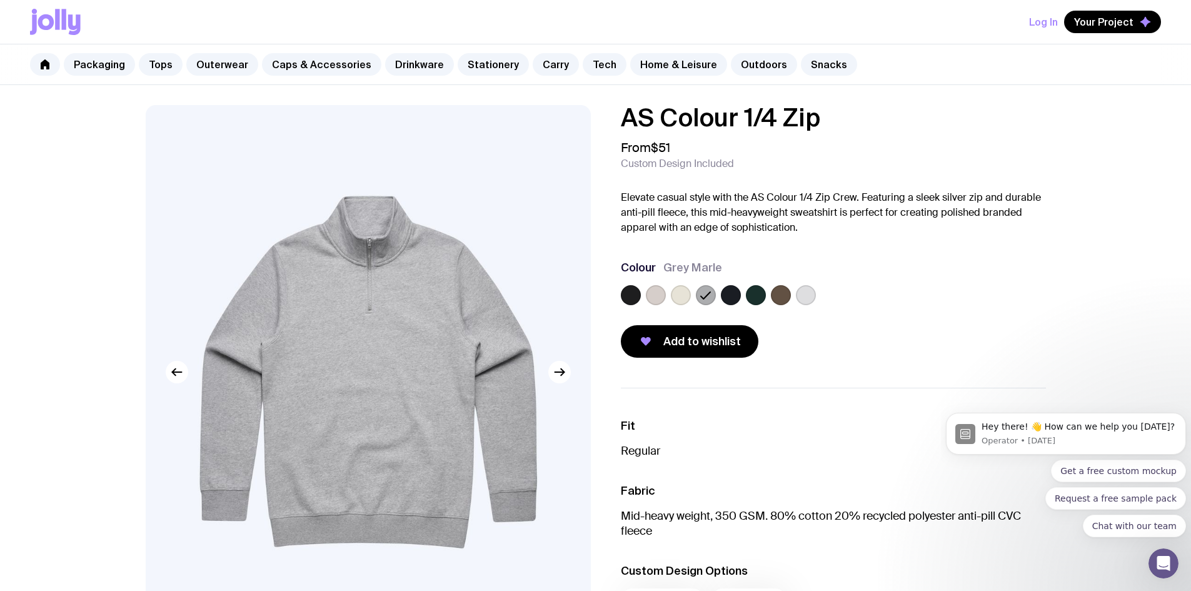
click at [743, 294] on div at bounding box center [833, 297] width 425 height 25
click at [736, 299] on label at bounding box center [731, 295] width 20 height 20
click at [0, 0] on input "radio" at bounding box center [0, 0] width 0 height 0
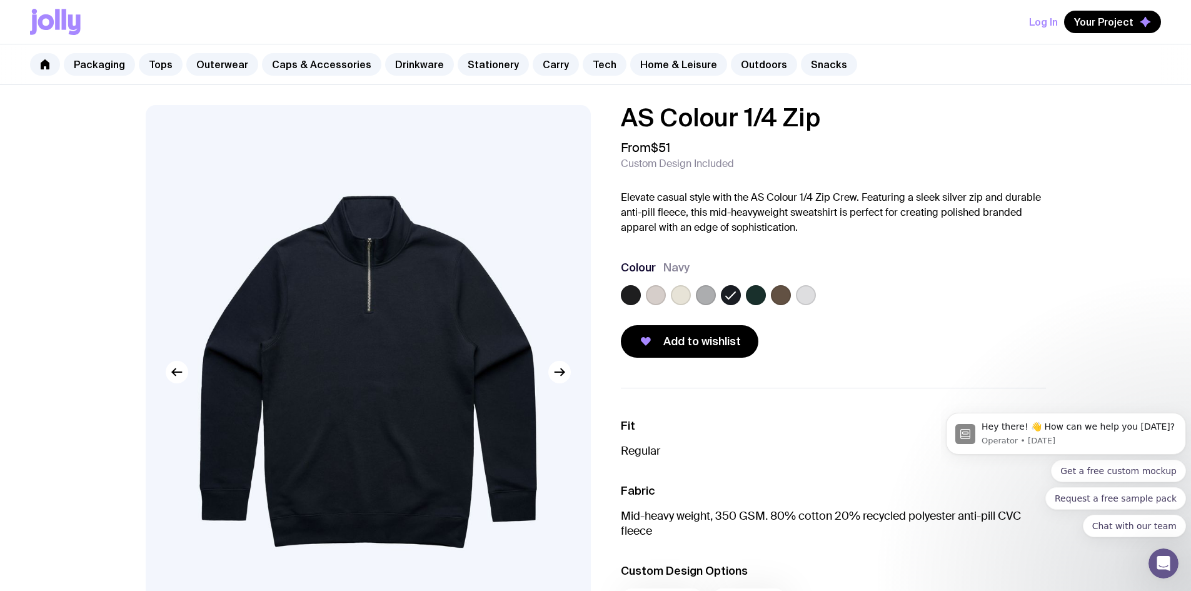
click at [754, 294] on label at bounding box center [756, 295] width 20 height 20
click at [0, 0] on input "radio" at bounding box center [0, 0] width 0 height 0
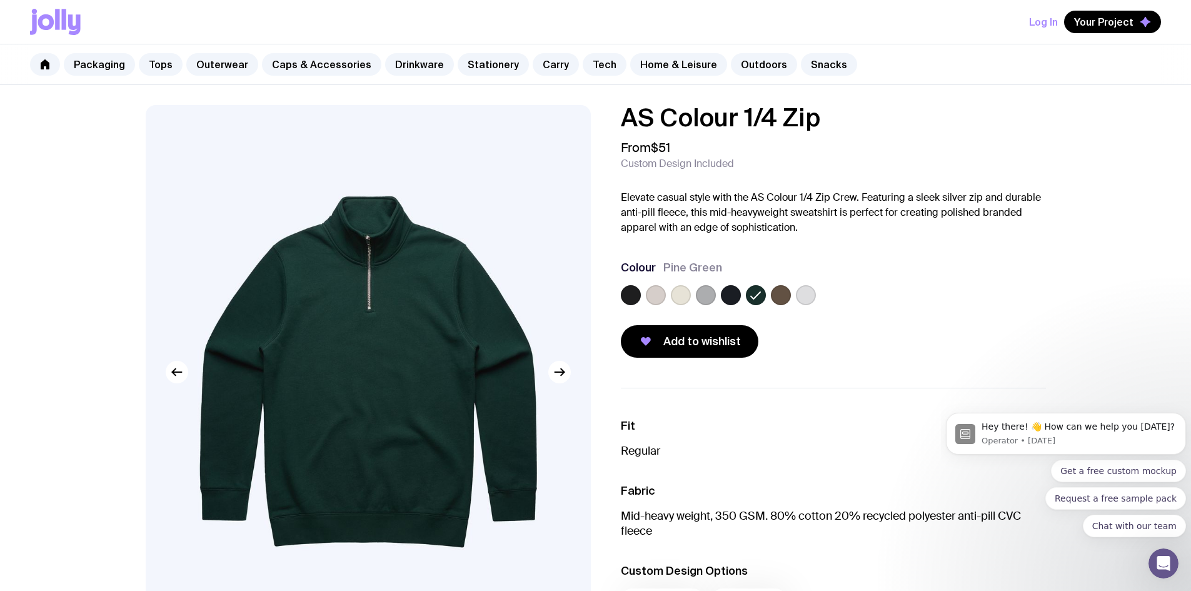
click at [777, 294] on label at bounding box center [781, 295] width 20 height 20
click at [0, 0] on input "radio" at bounding box center [0, 0] width 0 height 0
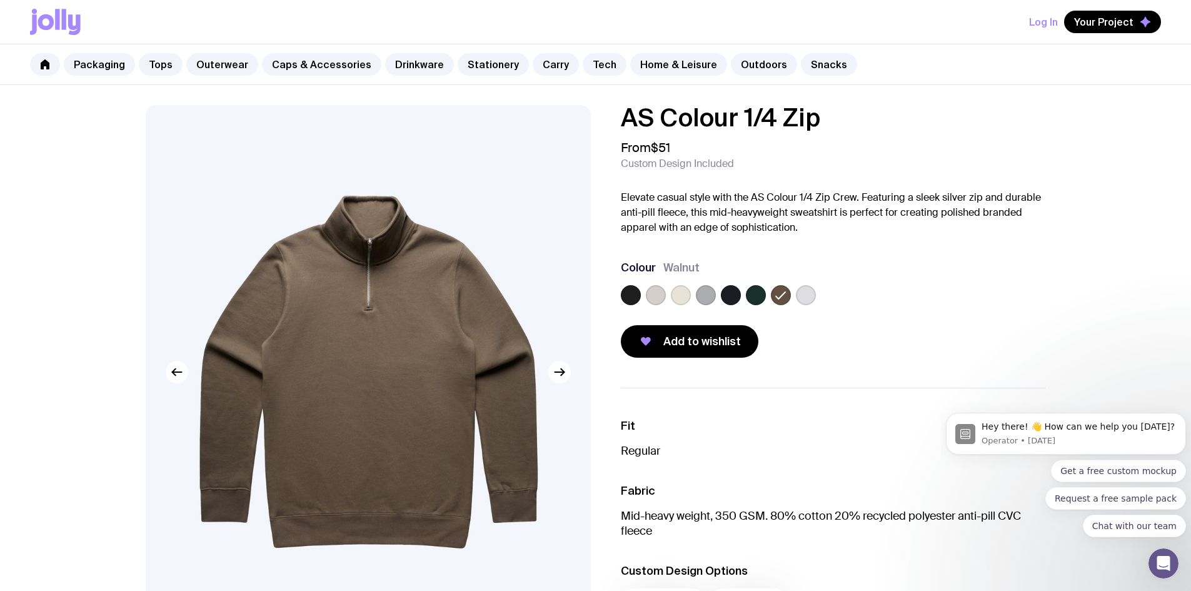
click at [764, 295] on label at bounding box center [756, 295] width 20 height 20
click at [0, 0] on input "radio" at bounding box center [0, 0] width 0 height 0
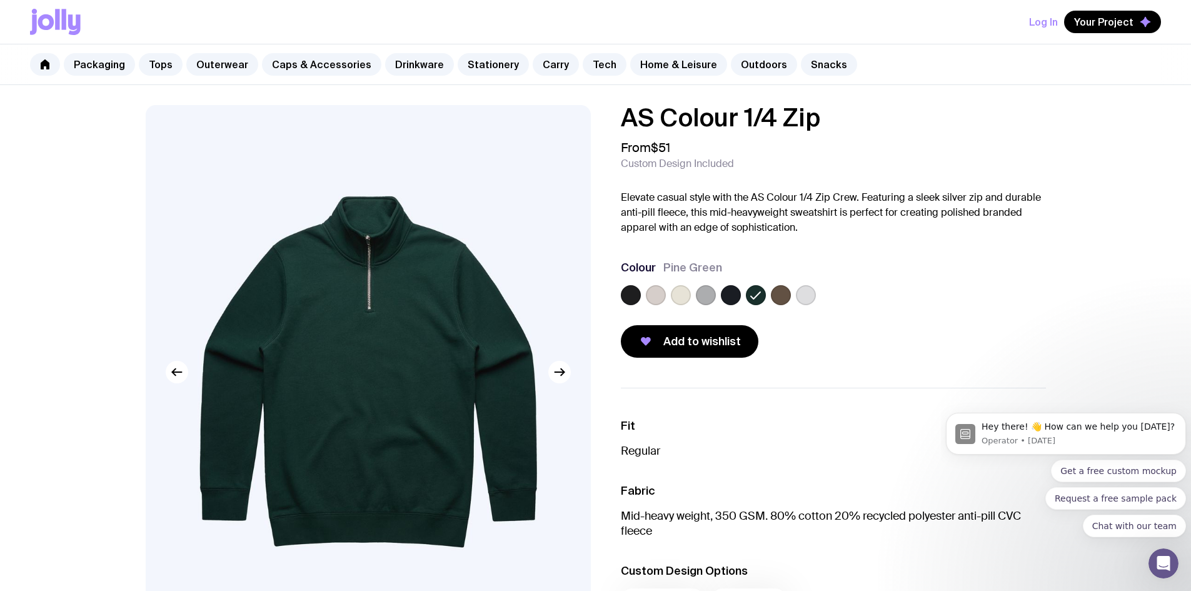
click at [624, 305] on div at bounding box center [833, 297] width 425 height 25
click at [629, 297] on label at bounding box center [631, 295] width 20 height 20
click at [0, 0] on input "radio" at bounding box center [0, 0] width 0 height 0
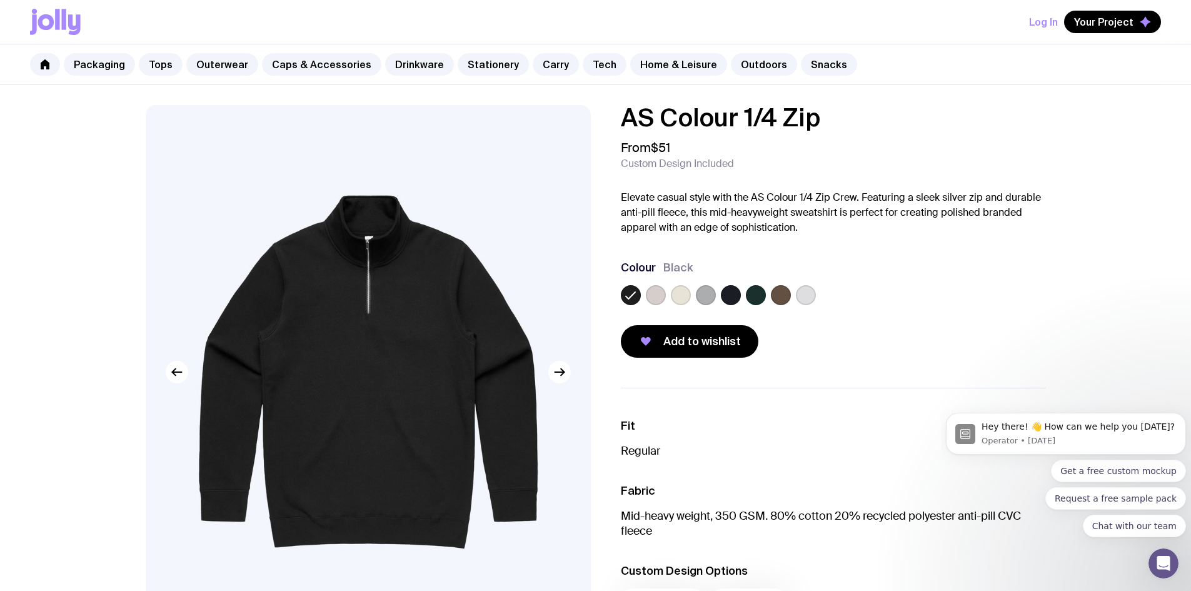
click at [652, 295] on label at bounding box center [656, 295] width 20 height 20
click at [0, 0] on input "radio" at bounding box center [0, 0] width 0 height 0
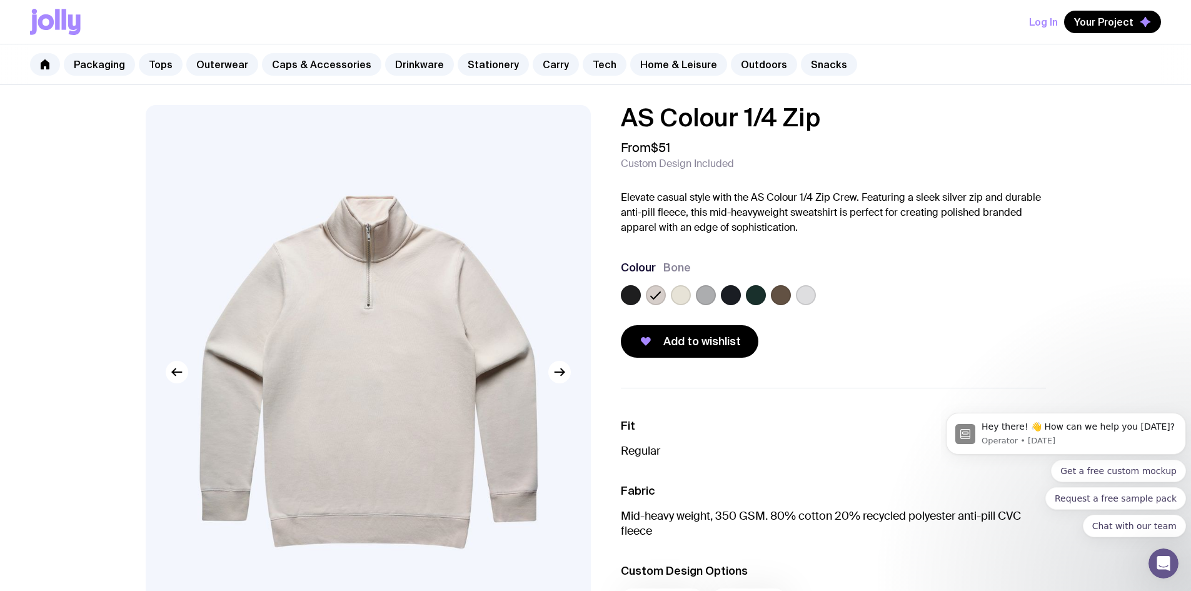
click at [686, 292] on label at bounding box center [681, 295] width 20 height 20
click at [0, 0] on input "radio" at bounding box center [0, 0] width 0 height 0
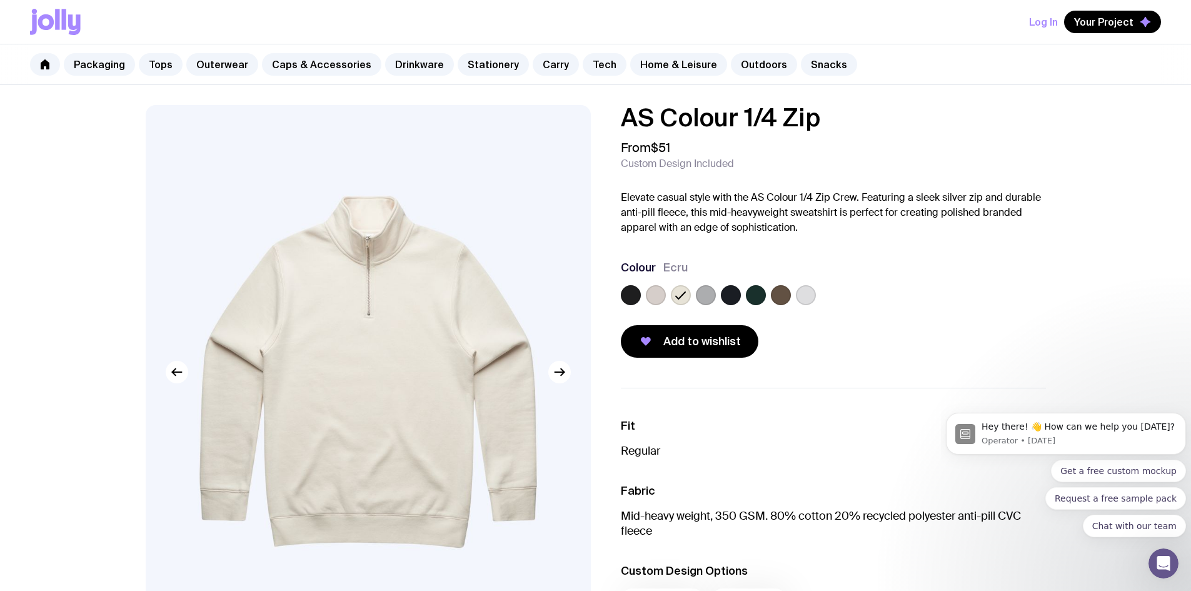
click at [681, 111] on h1 "AS Colour 1/4 Zip" at bounding box center [833, 117] width 425 height 25
copy h1 "AS Colour 1/4 Zip"
click at [311, 71] on link "Caps & Accessories" at bounding box center [321, 64] width 119 height 22
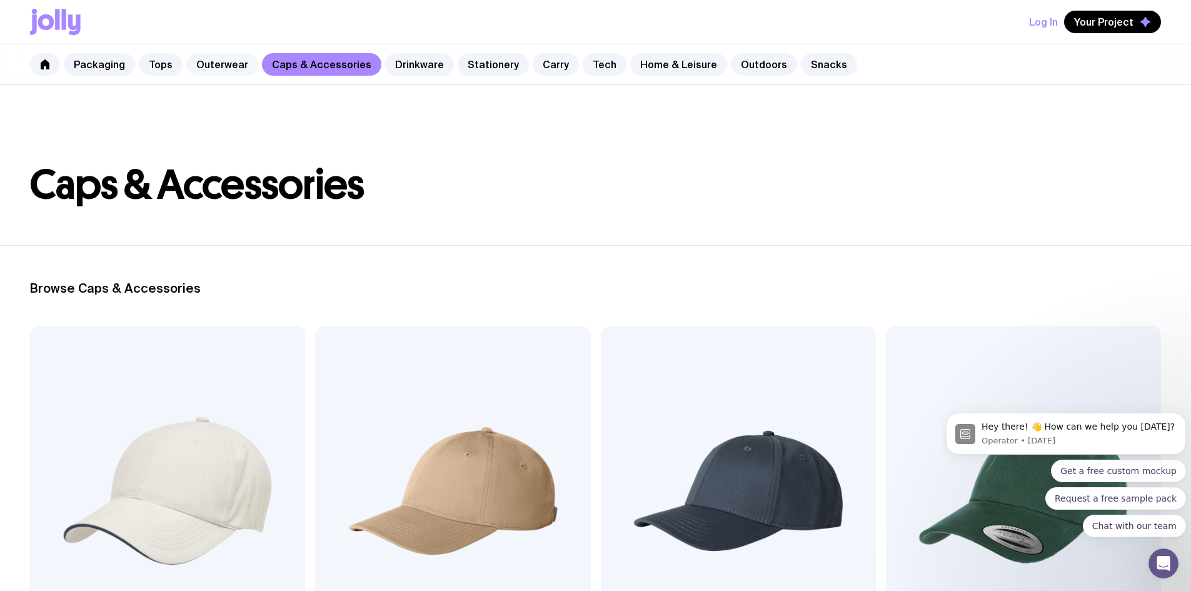
click at [216, 64] on link "Outerwear" at bounding box center [222, 64] width 72 height 22
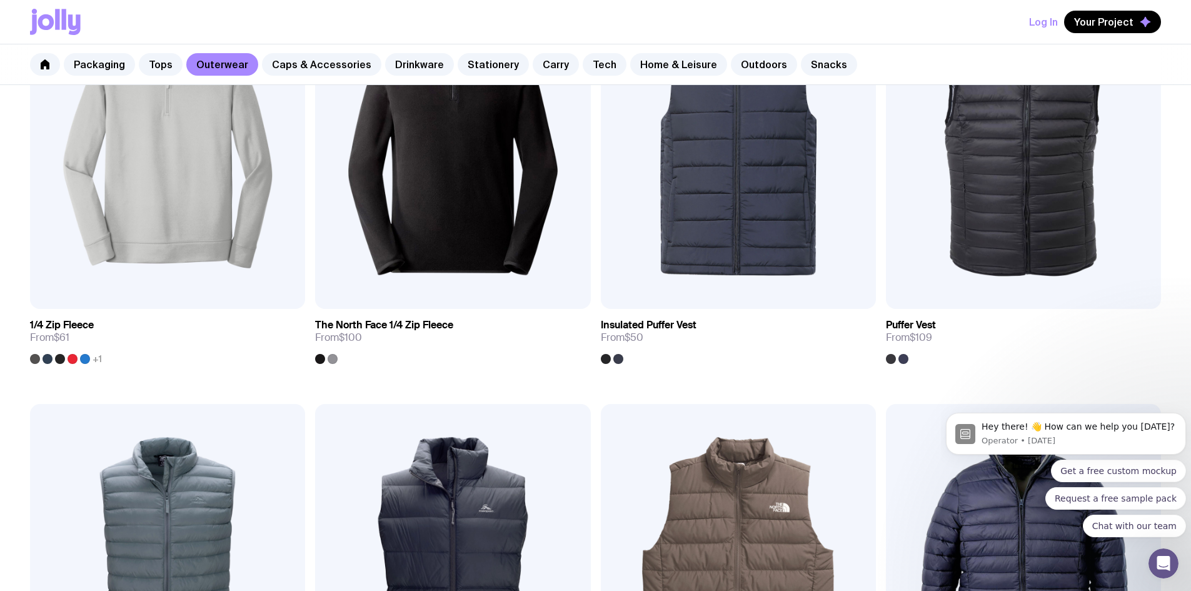
scroll to position [750, 0]
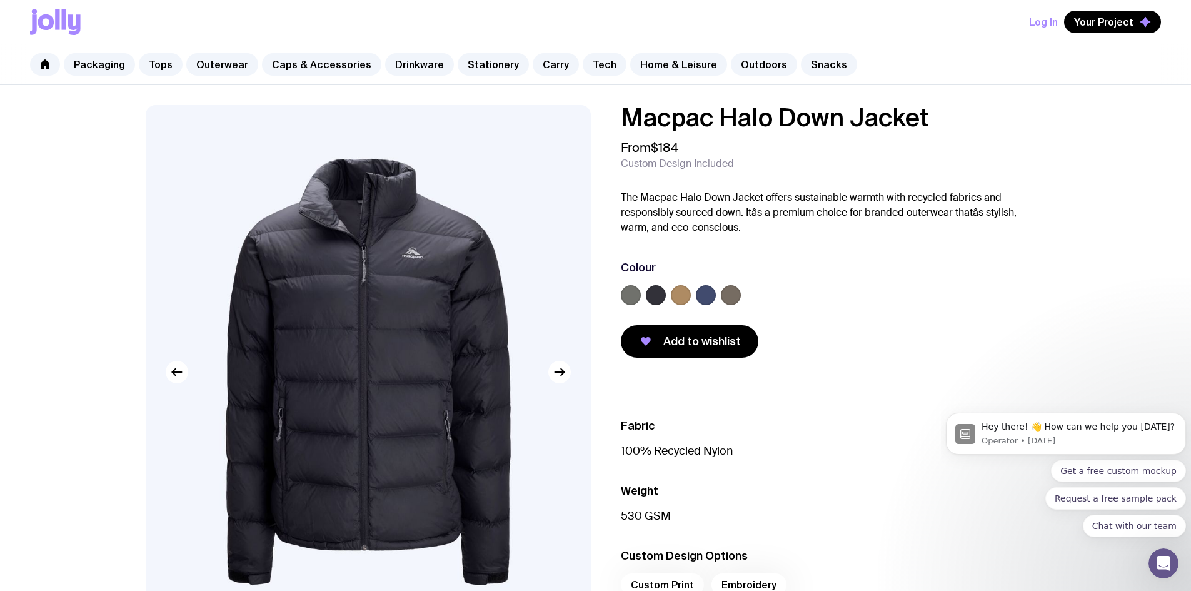
click at [789, 117] on h1 "Macpac Halo Down Jacket" at bounding box center [833, 117] width 425 height 25
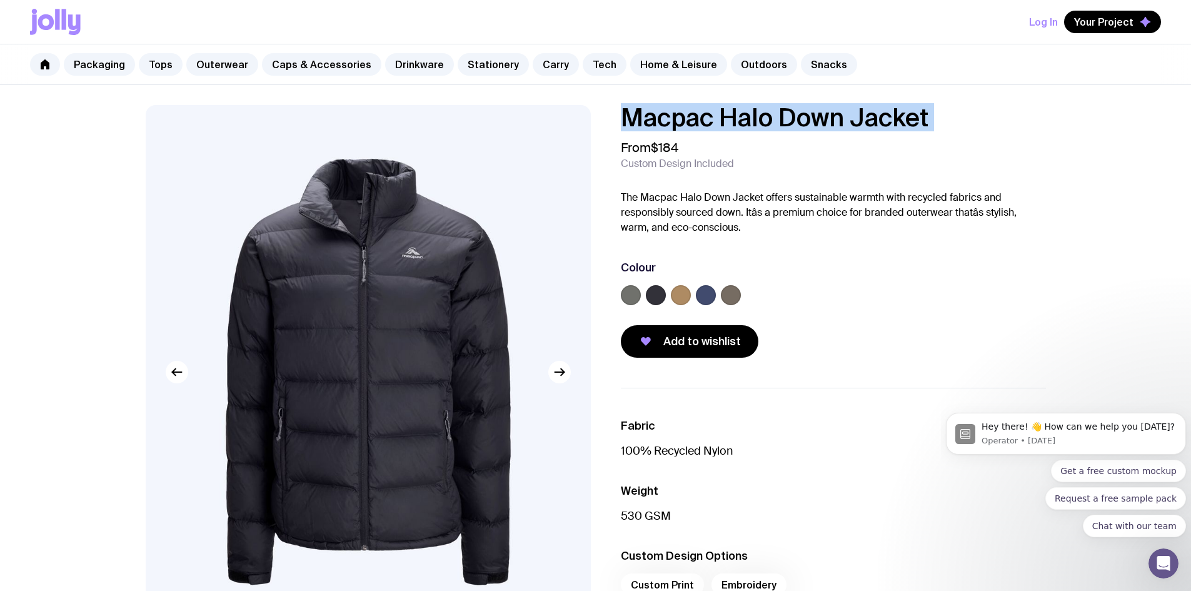
click at [789, 117] on h1 "Macpac Halo Down Jacket" at bounding box center [833, 117] width 425 height 25
copy h1 "Macpac Halo Down Jacket"
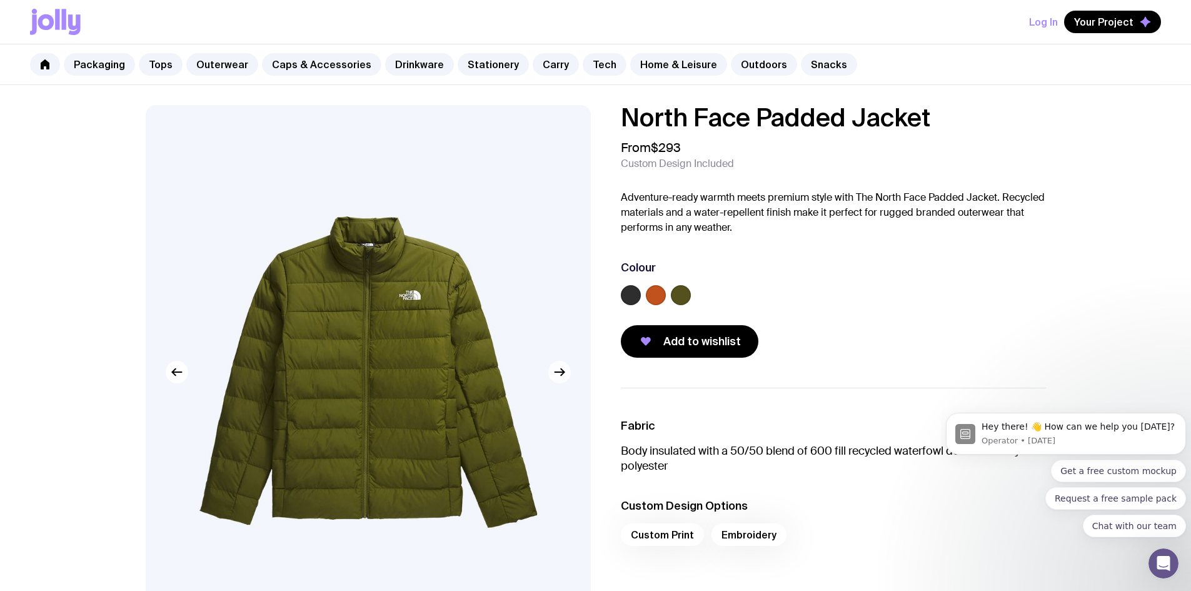
click at [559, 379] on icon "button" at bounding box center [559, 371] width 15 height 15
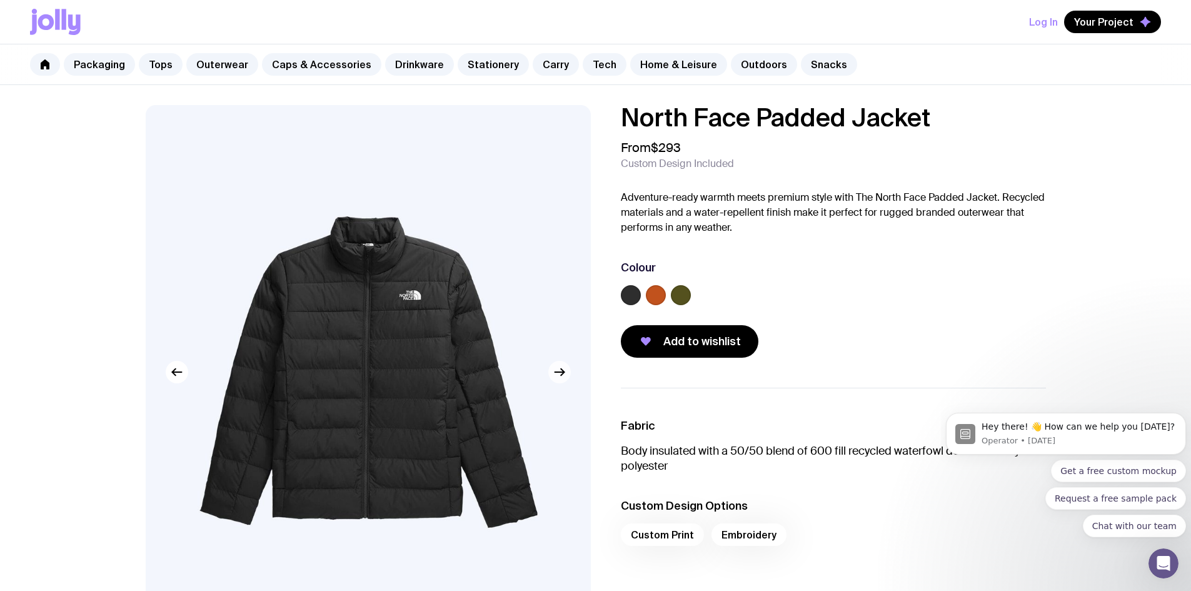
click at [559, 379] on icon "button" at bounding box center [559, 371] width 15 height 15
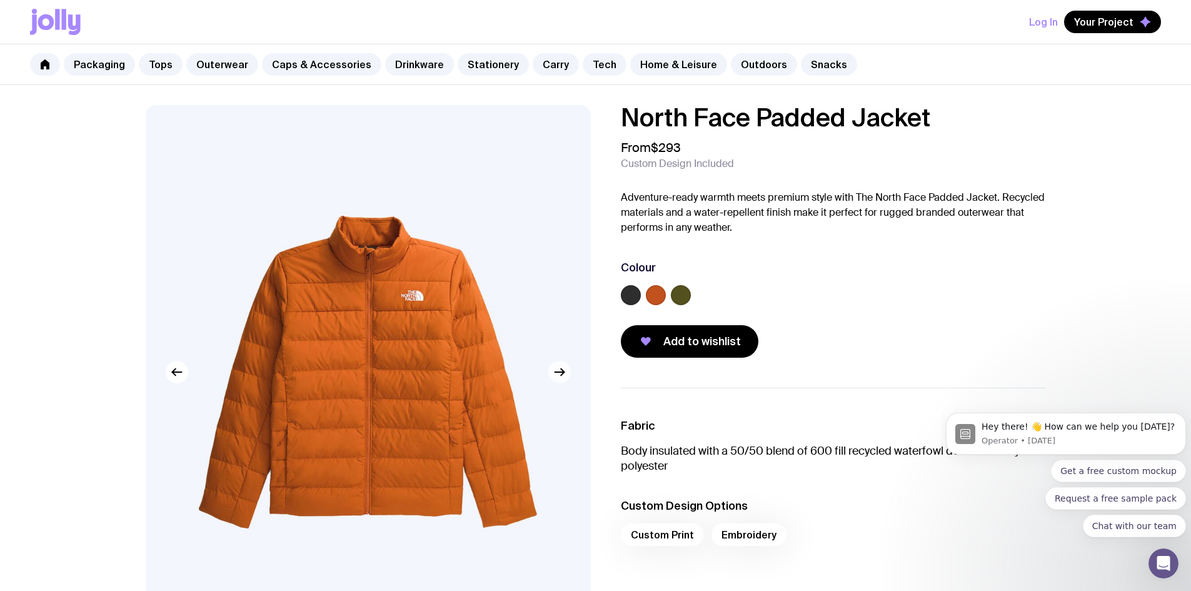
click at [562, 376] on icon "button" at bounding box center [559, 371] width 15 height 15
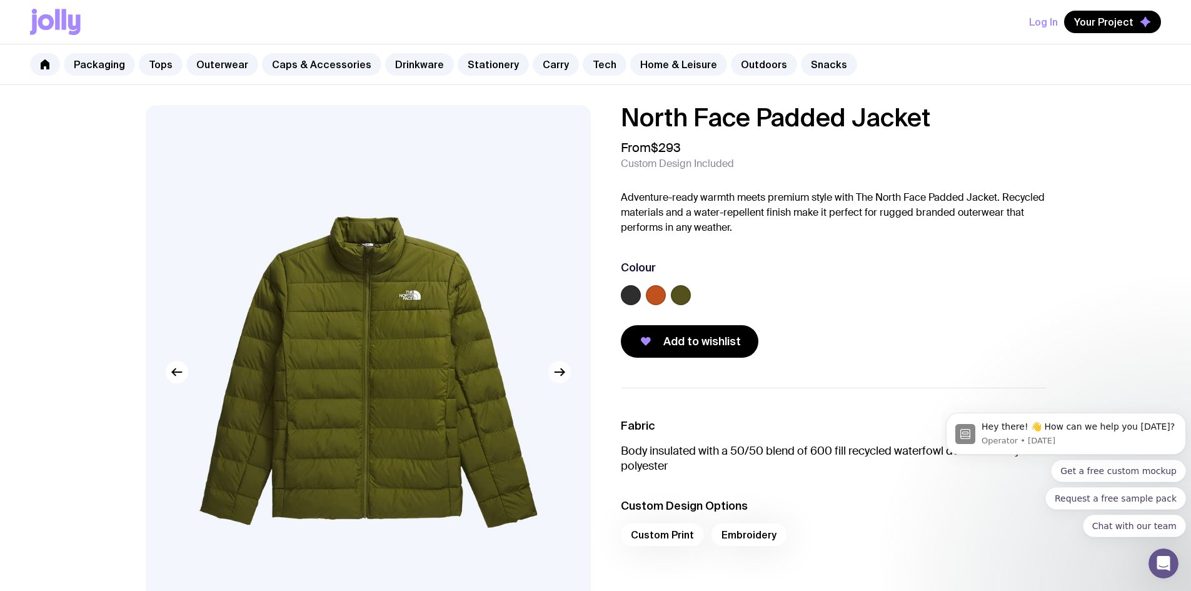
click at [562, 376] on icon "button" at bounding box center [559, 371] width 15 height 15
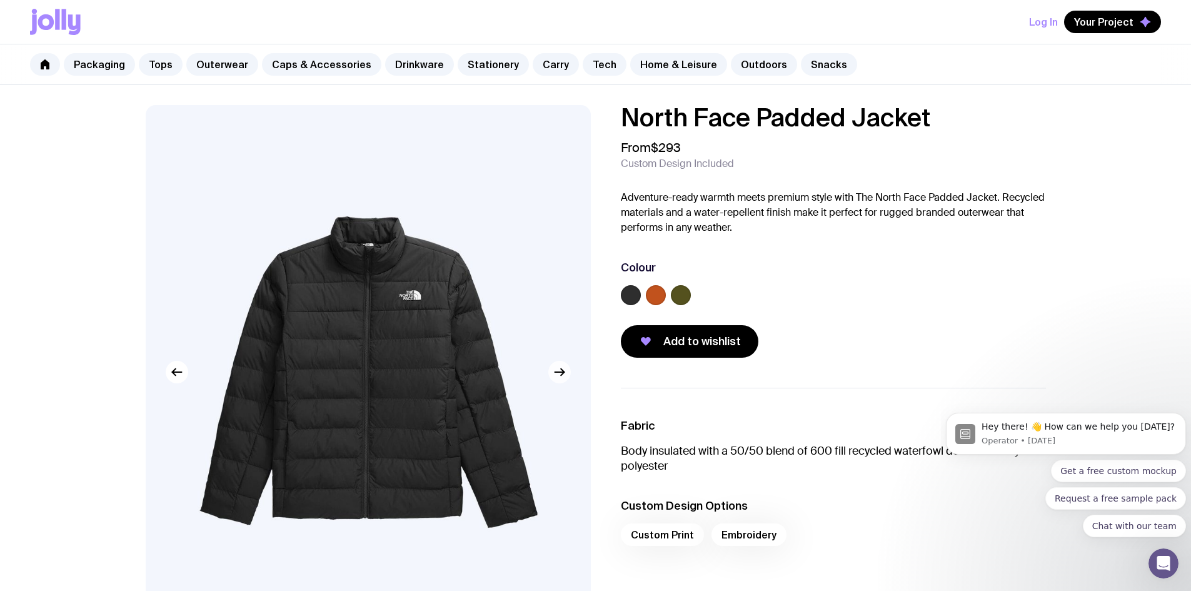
click at [562, 376] on icon "button" at bounding box center [559, 371] width 15 height 15
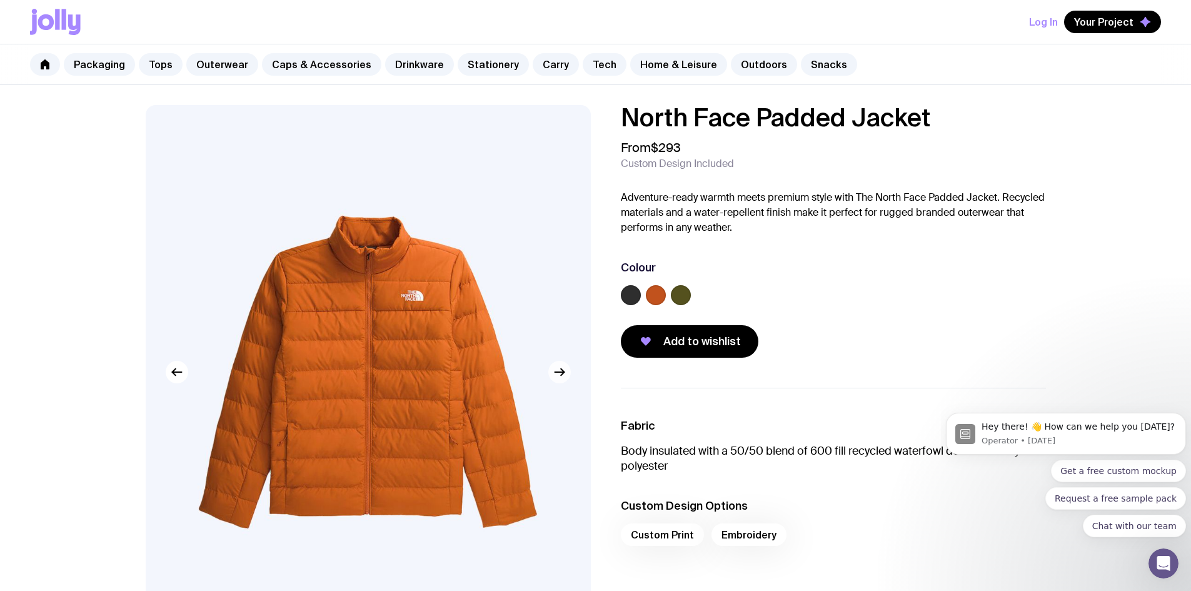
click at [566, 377] on icon "button" at bounding box center [559, 371] width 15 height 15
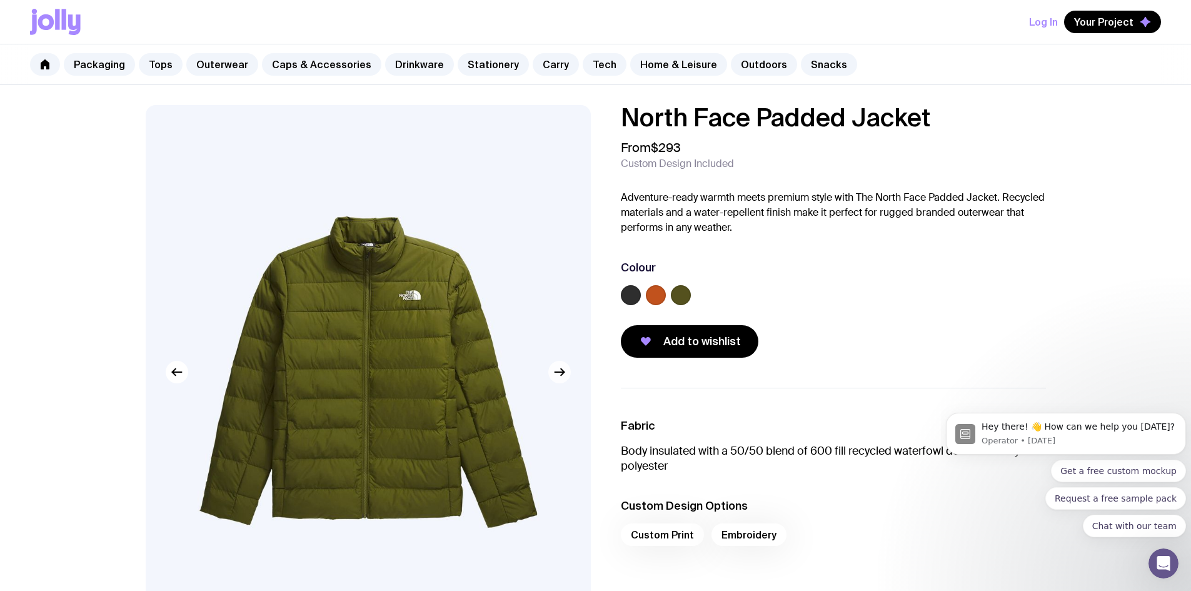
click at [566, 377] on icon "button" at bounding box center [559, 371] width 15 height 15
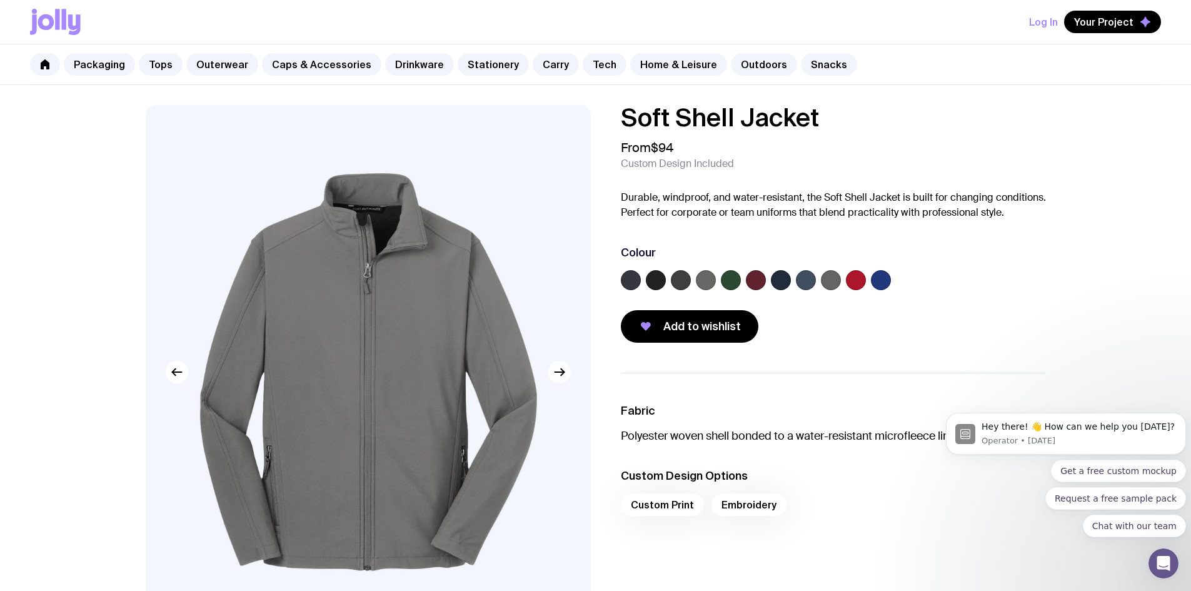
click at [566, 371] on icon "button" at bounding box center [559, 371] width 15 height 15
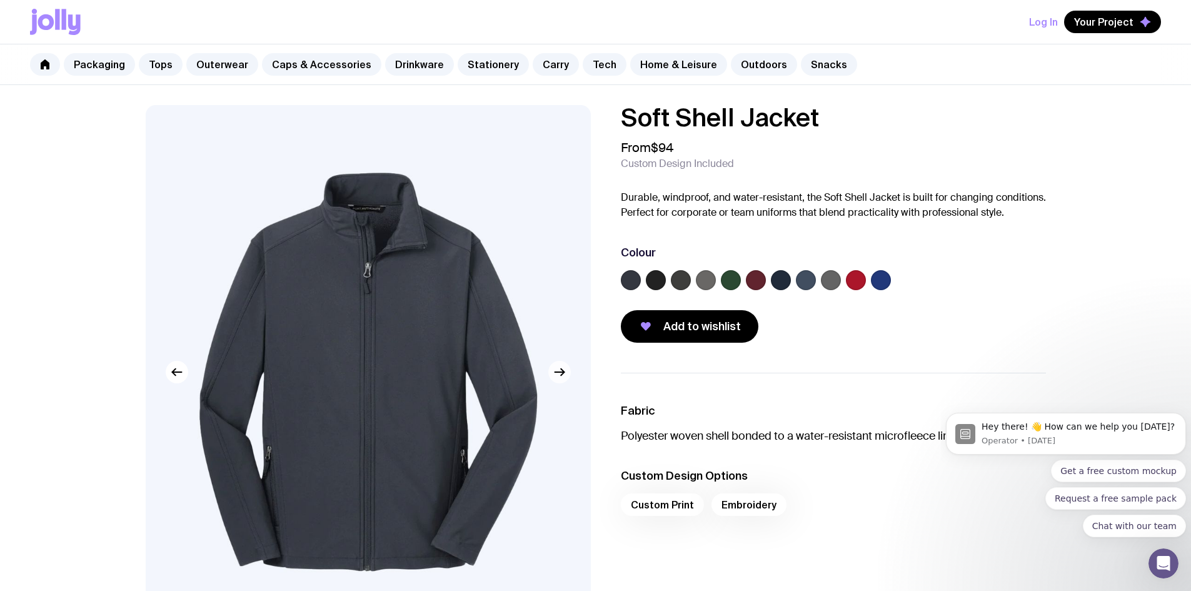
click at [566, 371] on icon "button" at bounding box center [559, 371] width 15 height 15
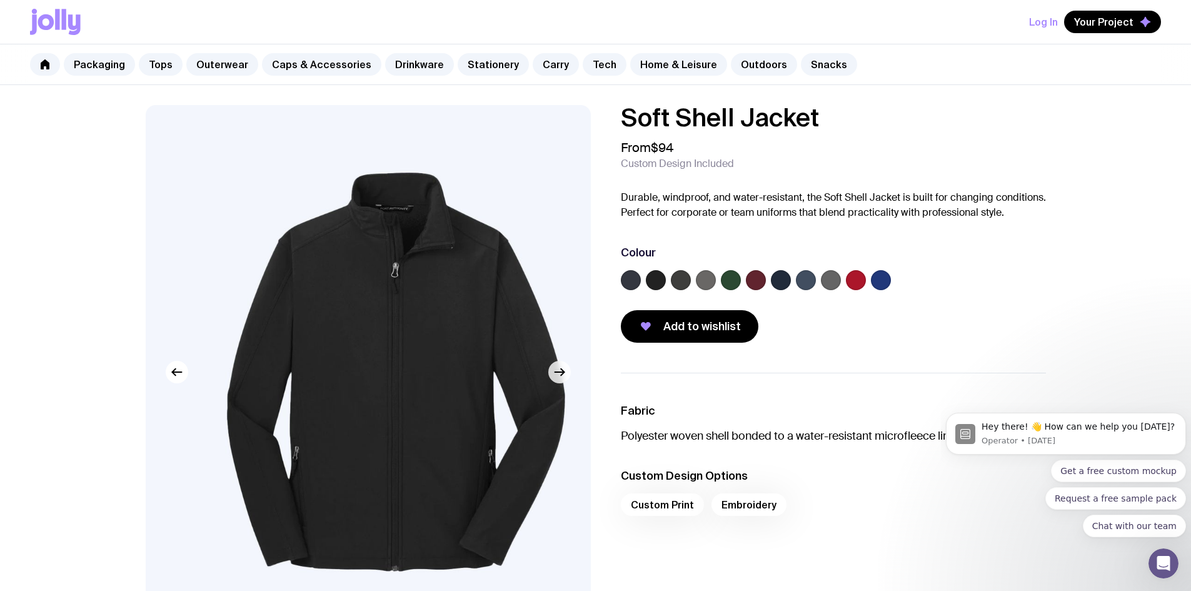
click at [566, 371] on icon "button" at bounding box center [559, 371] width 15 height 15
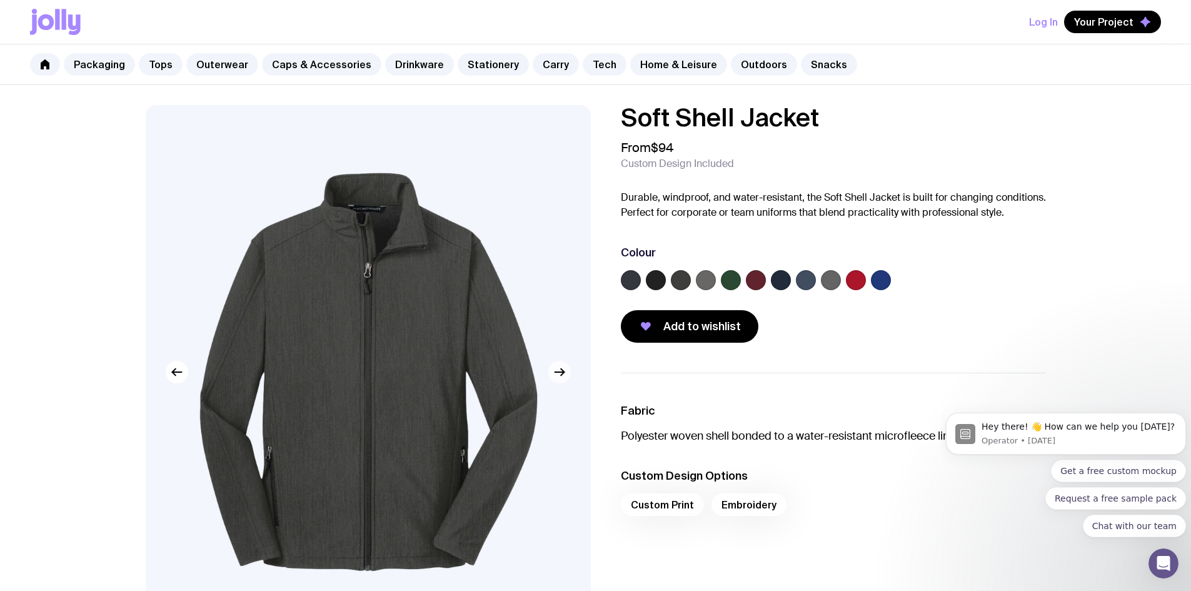
click at [566, 371] on icon "button" at bounding box center [559, 371] width 15 height 15
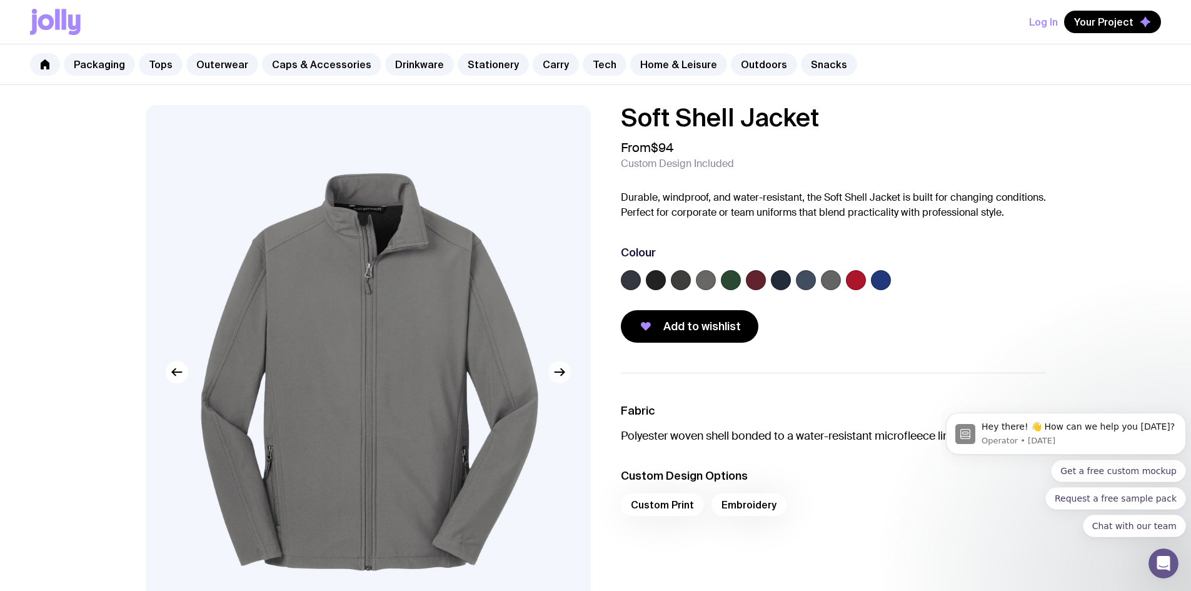
click at [566, 371] on icon "button" at bounding box center [559, 371] width 15 height 15
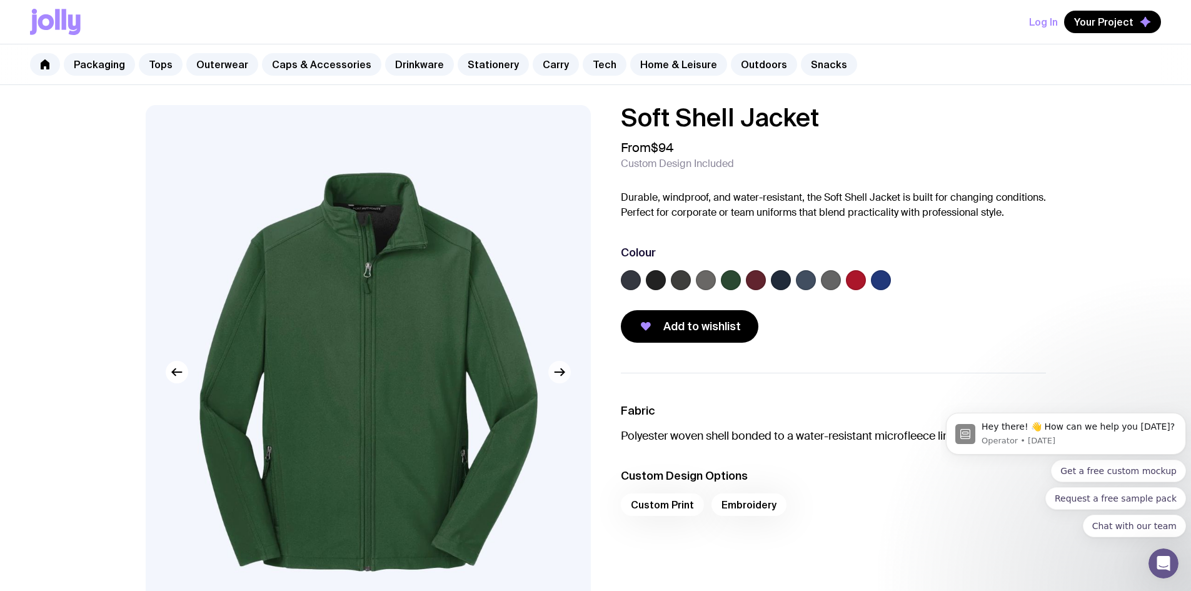
click at [566, 368] on icon "button" at bounding box center [559, 371] width 15 height 15
